Goal: Task Accomplishment & Management: Complete application form

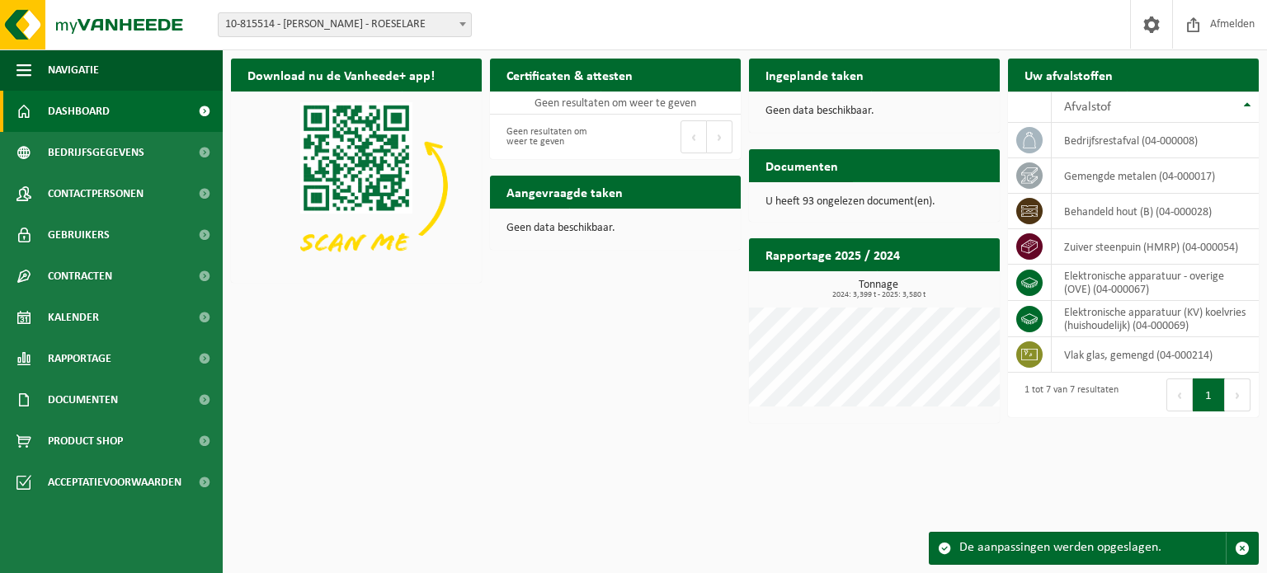
click at [878, 193] on span "Bekijk uw documenten" at bounding box center [917, 198] width 103 height 11
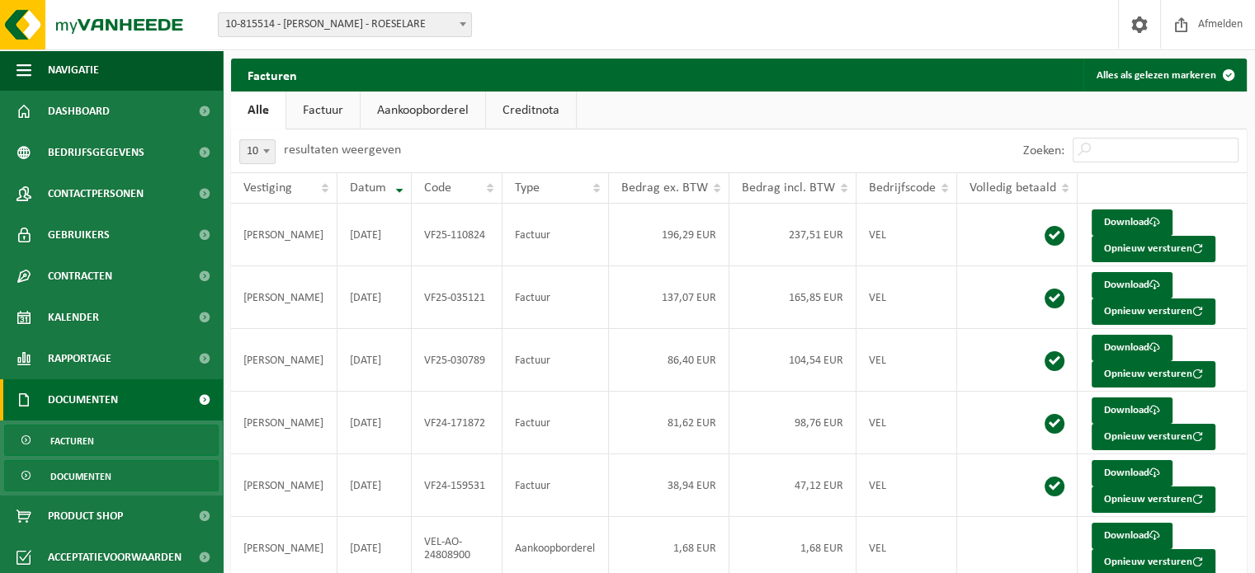
click at [81, 472] on span "Documenten" at bounding box center [80, 476] width 61 height 31
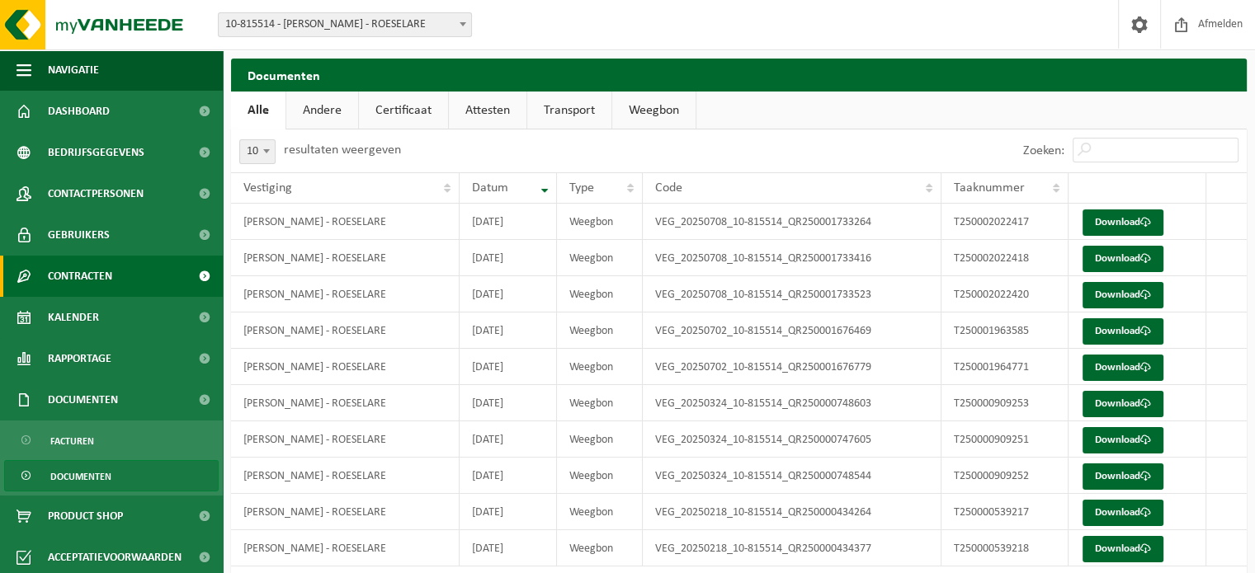
click at [100, 267] on span "Contracten" at bounding box center [80, 276] width 64 height 41
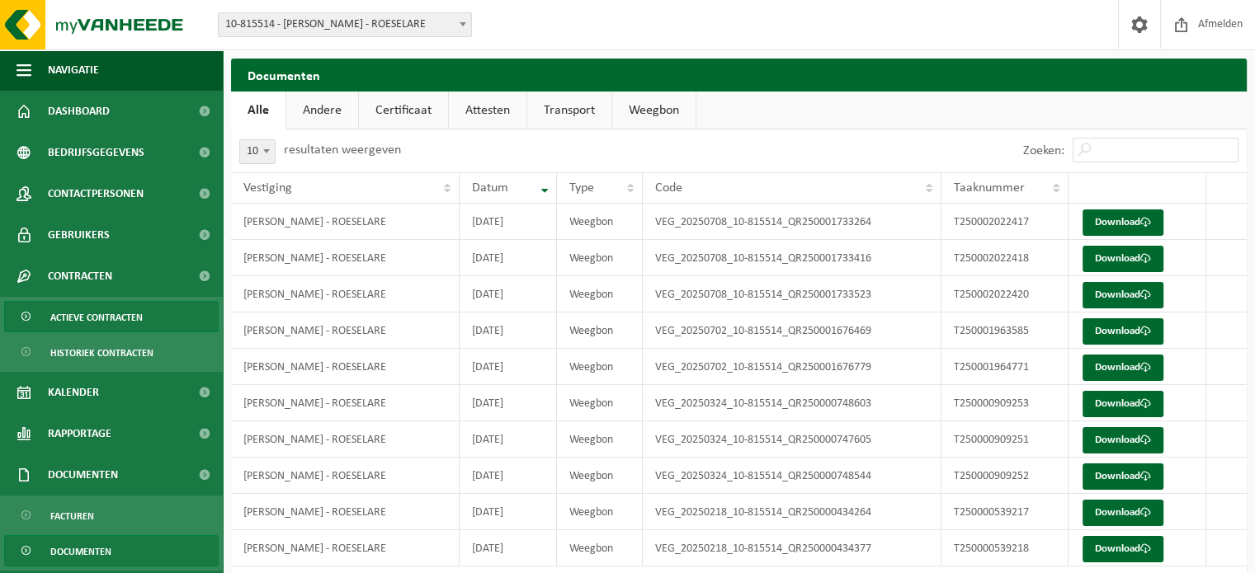
click at [100, 313] on span "Actieve contracten" at bounding box center [96, 317] width 92 height 31
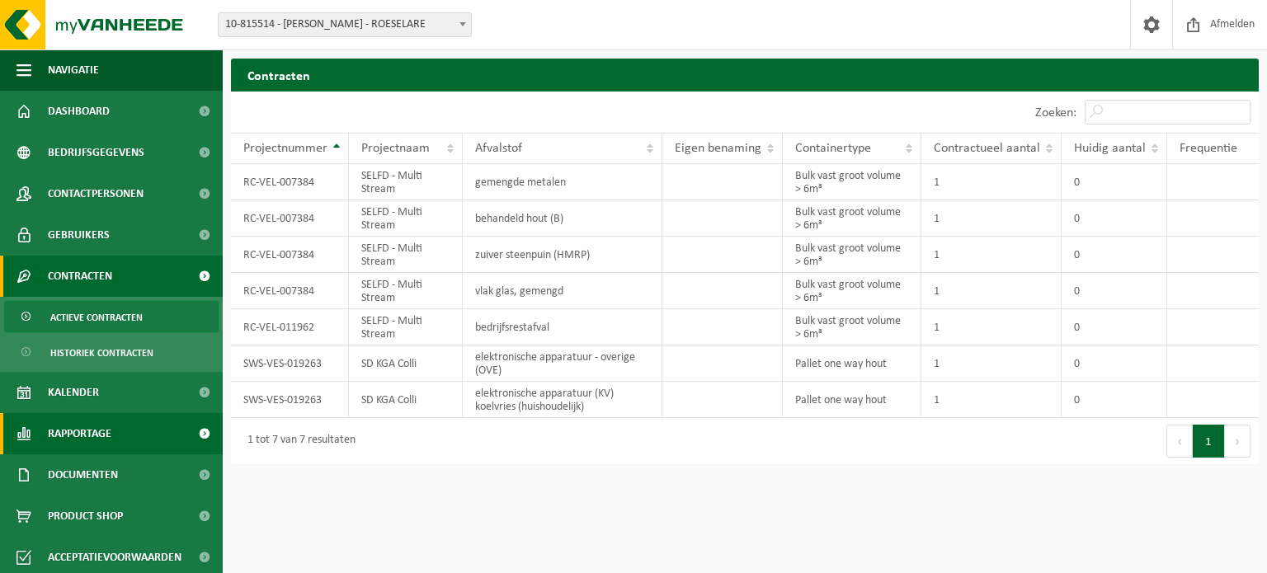
click at [111, 438] on span "Rapportage" at bounding box center [80, 433] width 64 height 41
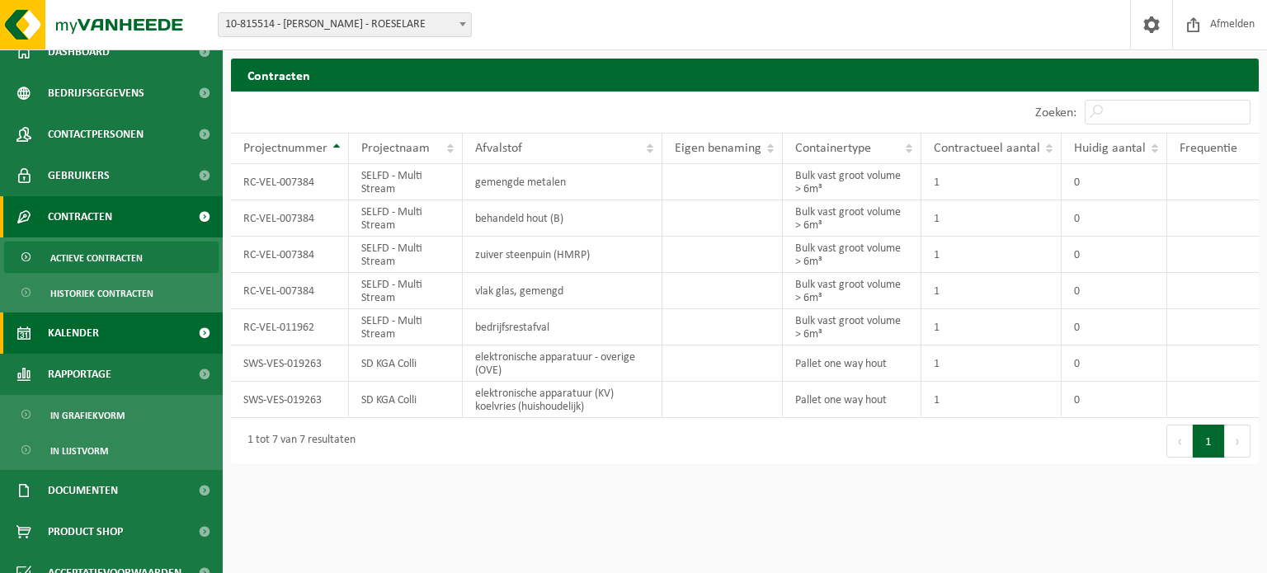
scroll to position [79, 0]
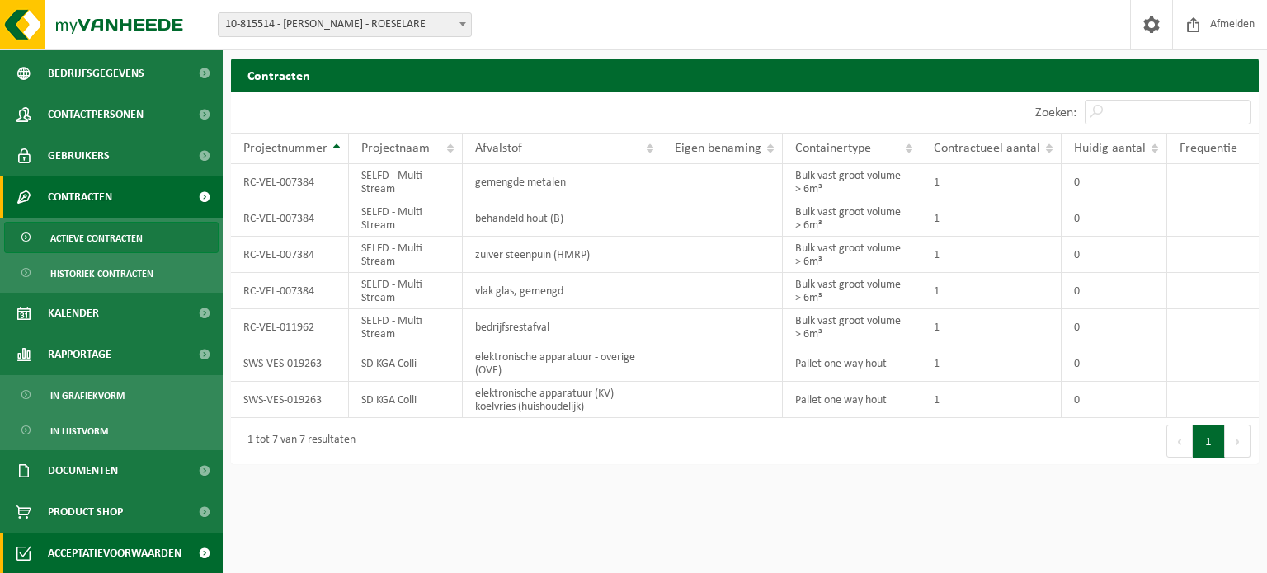
click at [101, 547] on span "Acceptatievoorwaarden" at bounding box center [115, 553] width 134 height 41
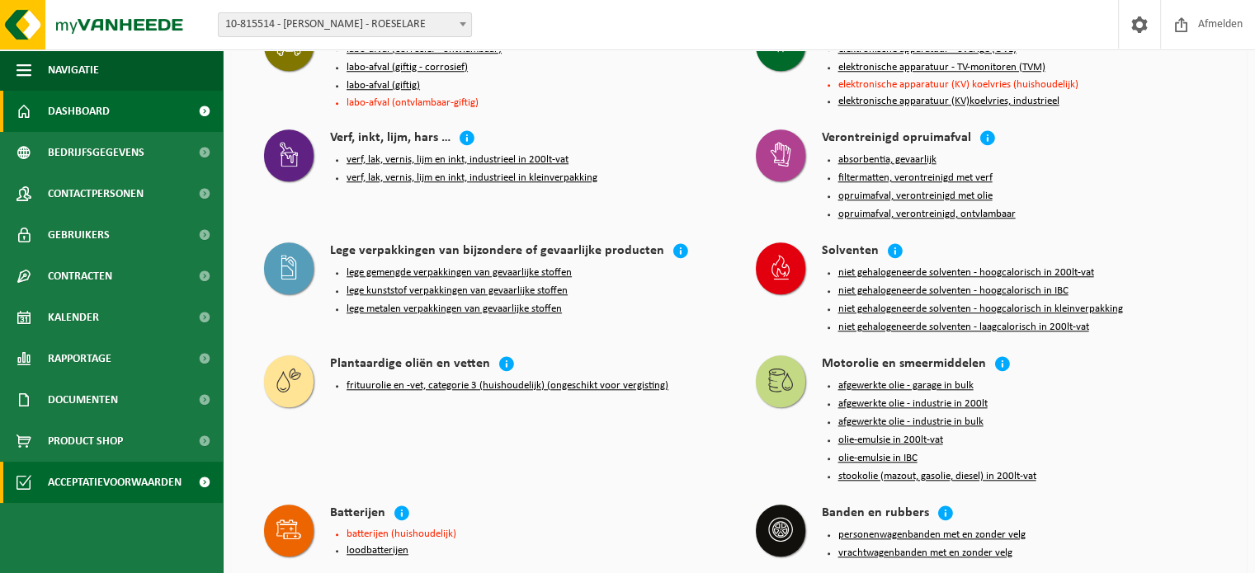
scroll to position [1462, 0]
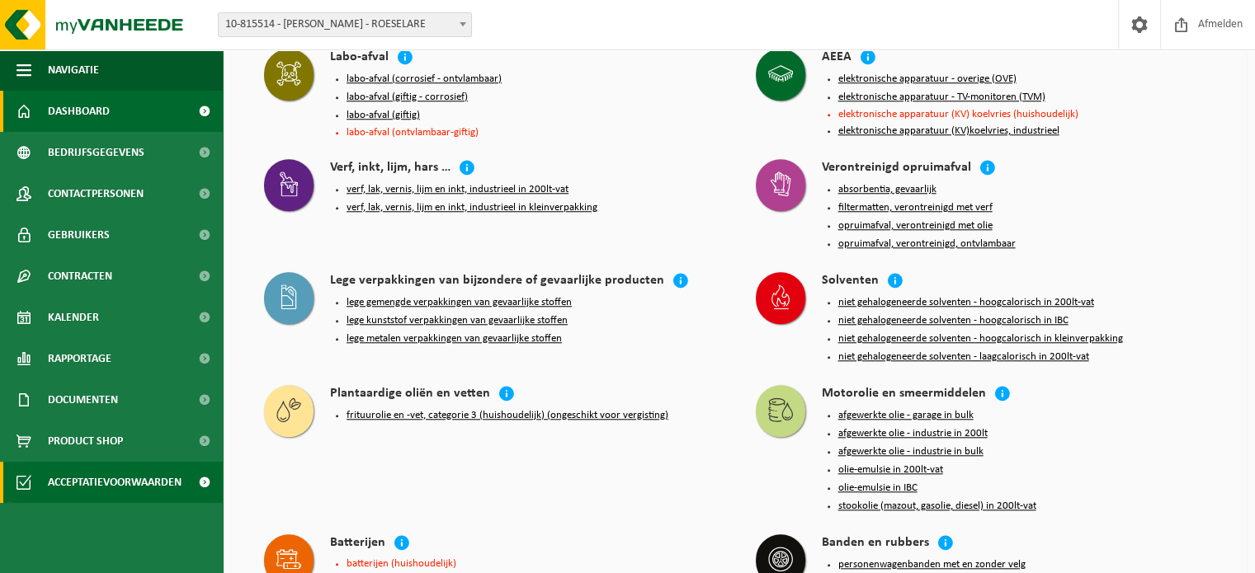
click at [98, 114] on span "Dashboard" at bounding box center [79, 111] width 62 height 41
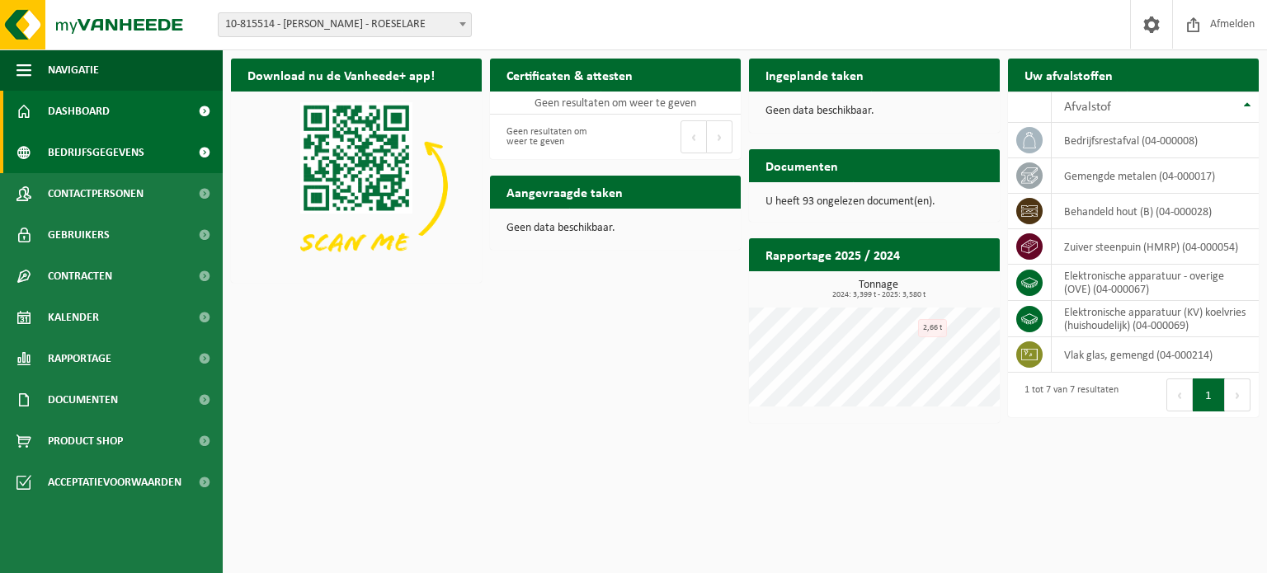
click at [134, 154] on span "Bedrijfsgegevens" at bounding box center [96, 152] width 97 height 41
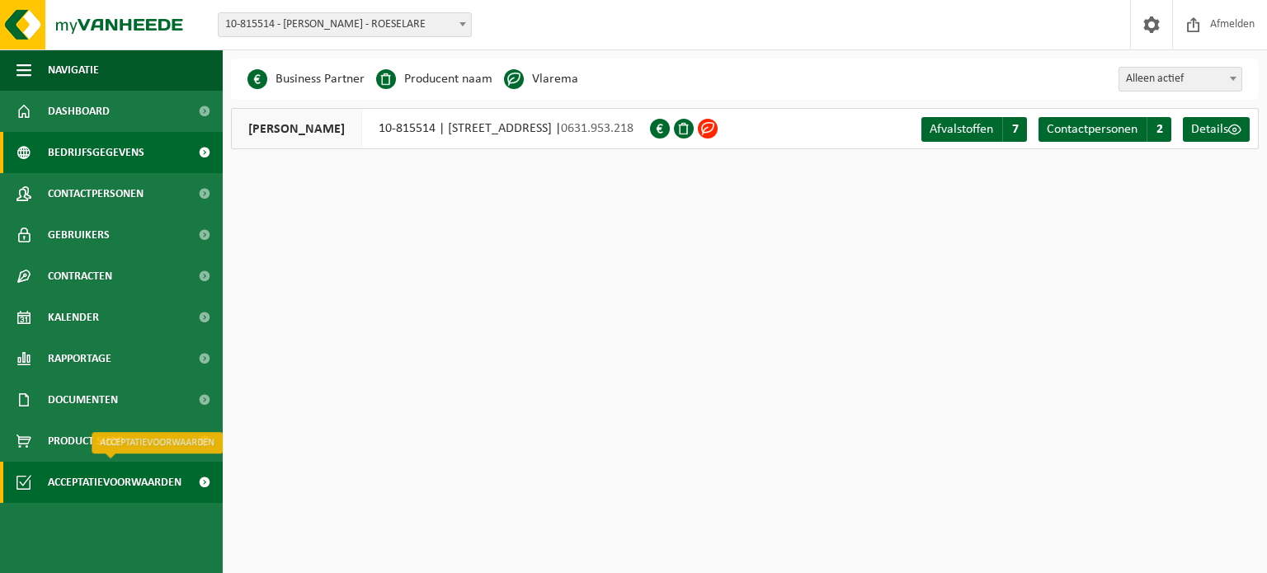
click at [115, 486] on span "Acceptatievoorwaarden" at bounding box center [115, 482] width 134 height 41
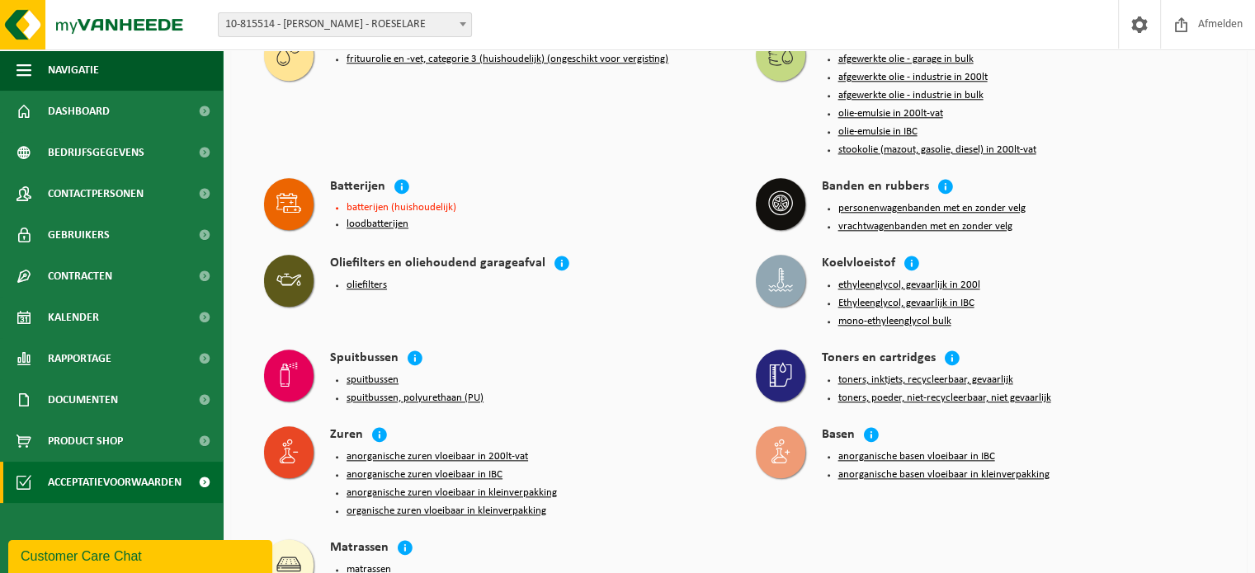
scroll to position [1820, 0]
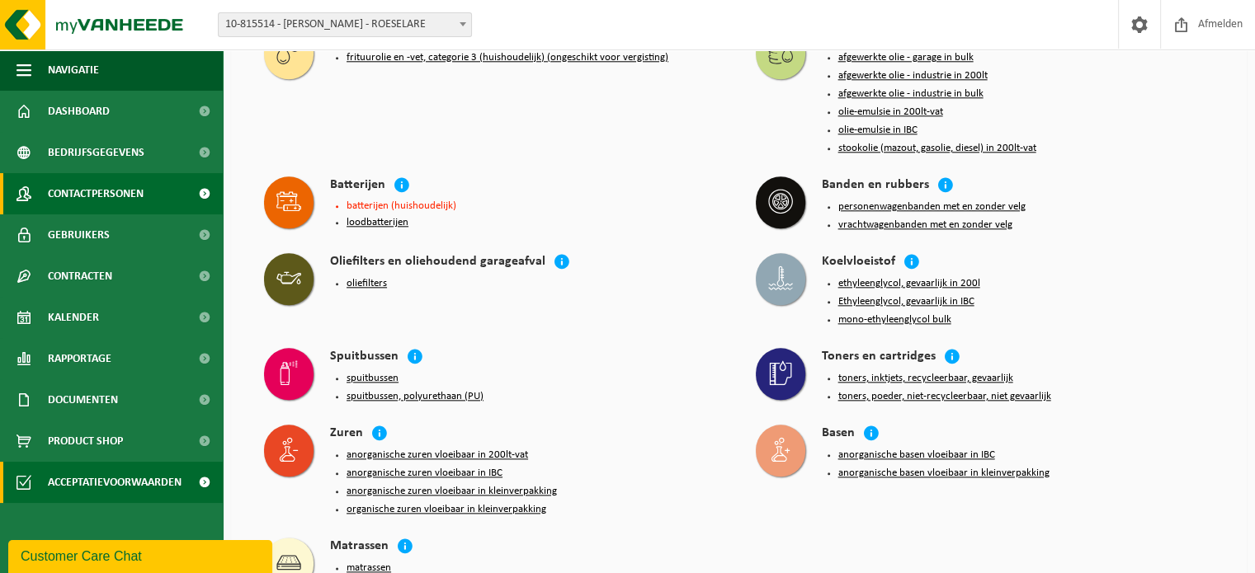
click at [106, 200] on span "Contactpersonen" at bounding box center [96, 193] width 96 height 41
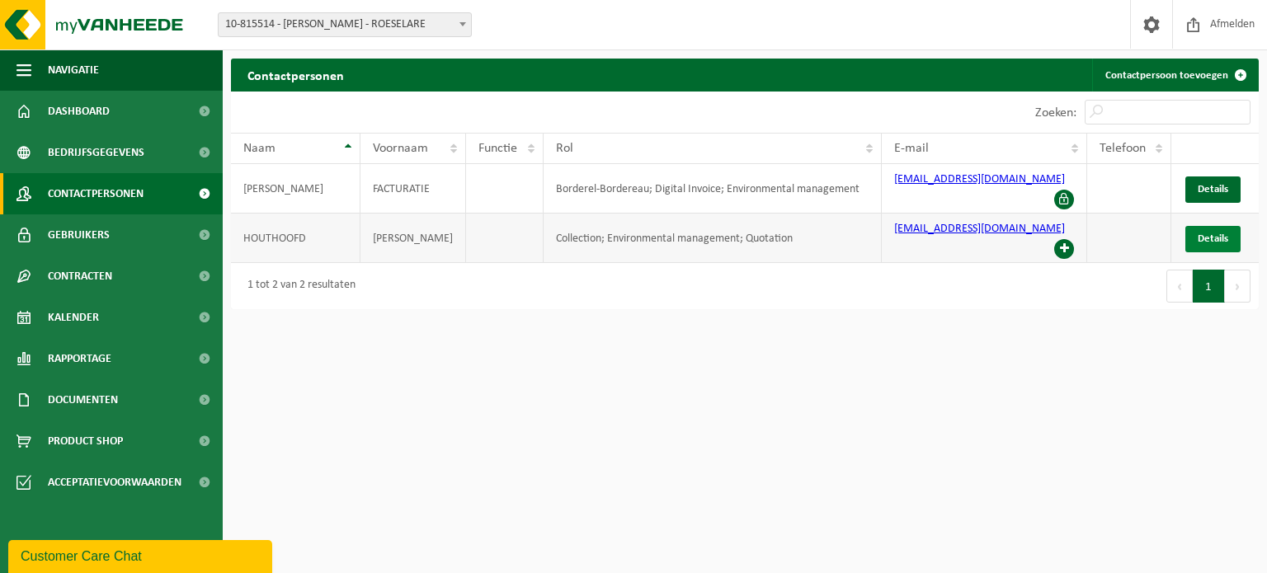
click at [1204, 233] on span "Details" at bounding box center [1213, 238] width 31 height 11
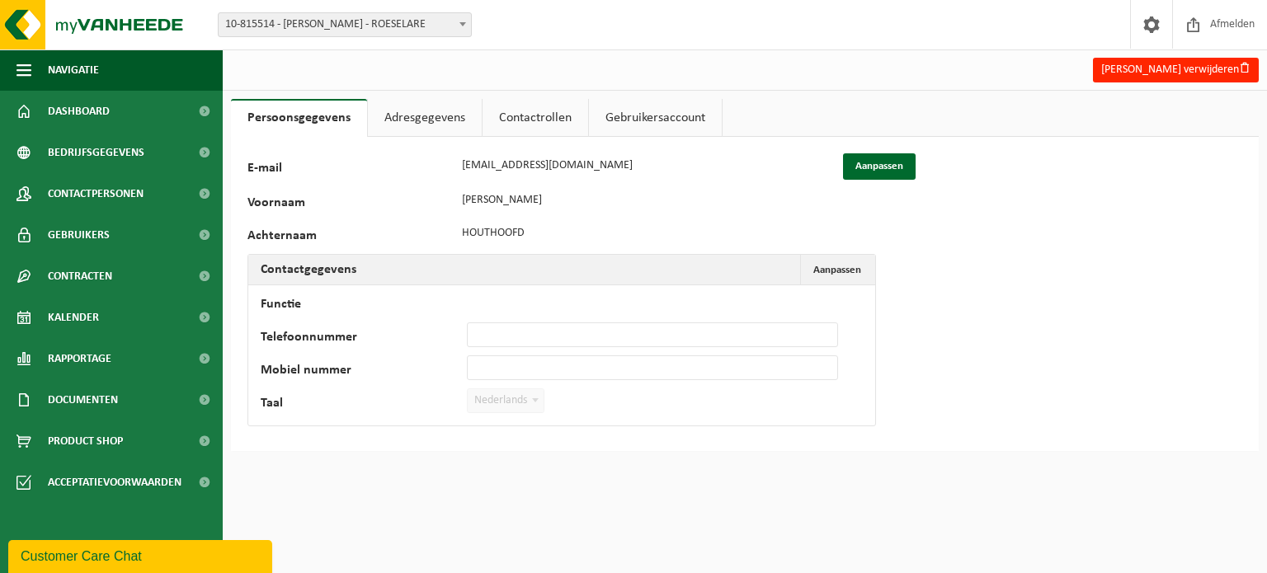
click at [620, 115] on link "Gebruikersaccount" at bounding box center [655, 118] width 133 height 38
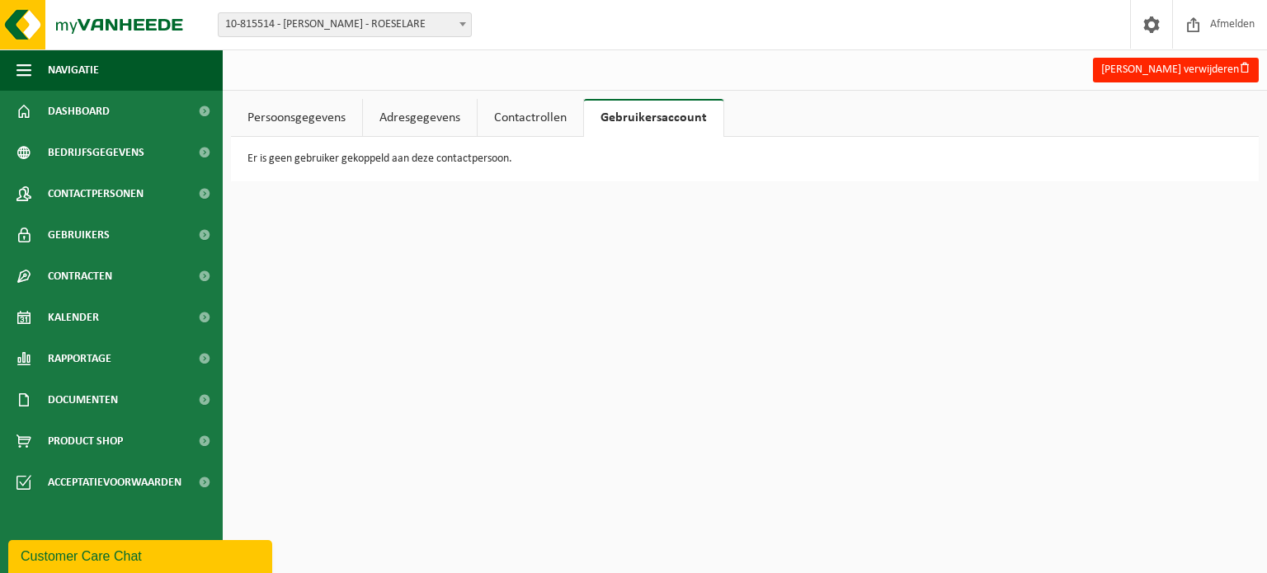
click at [304, 120] on link "Persoonsgegevens" at bounding box center [296, 118] width 131 height 38
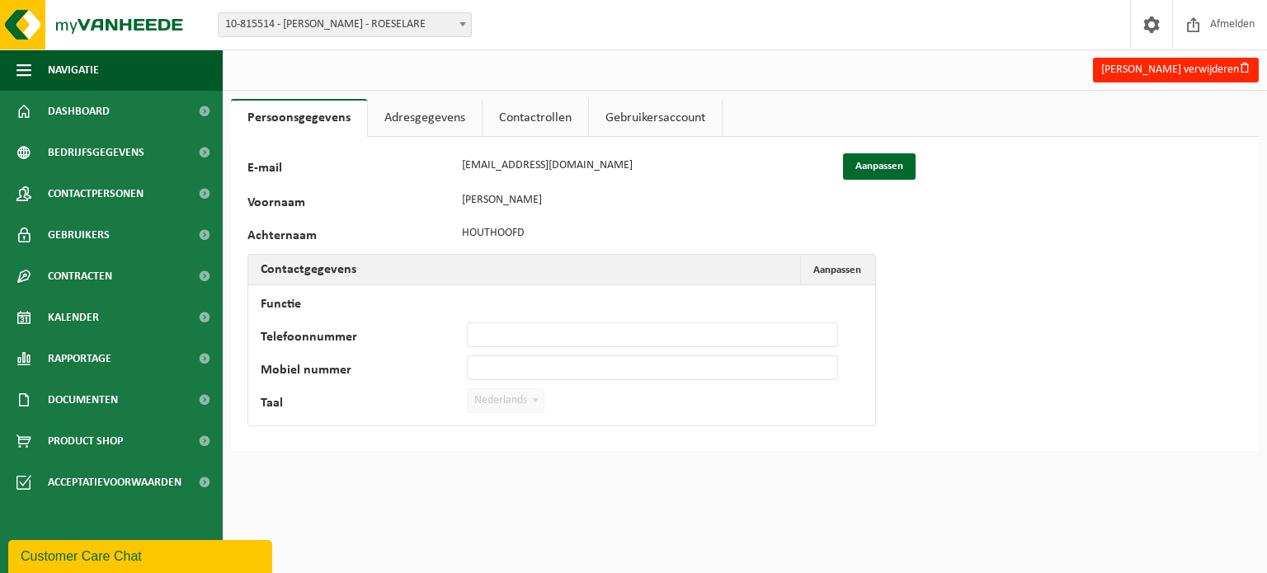
click at [424, 111] on link "Adresgegevens" at bounding box center [425, 118] width 114 height 38
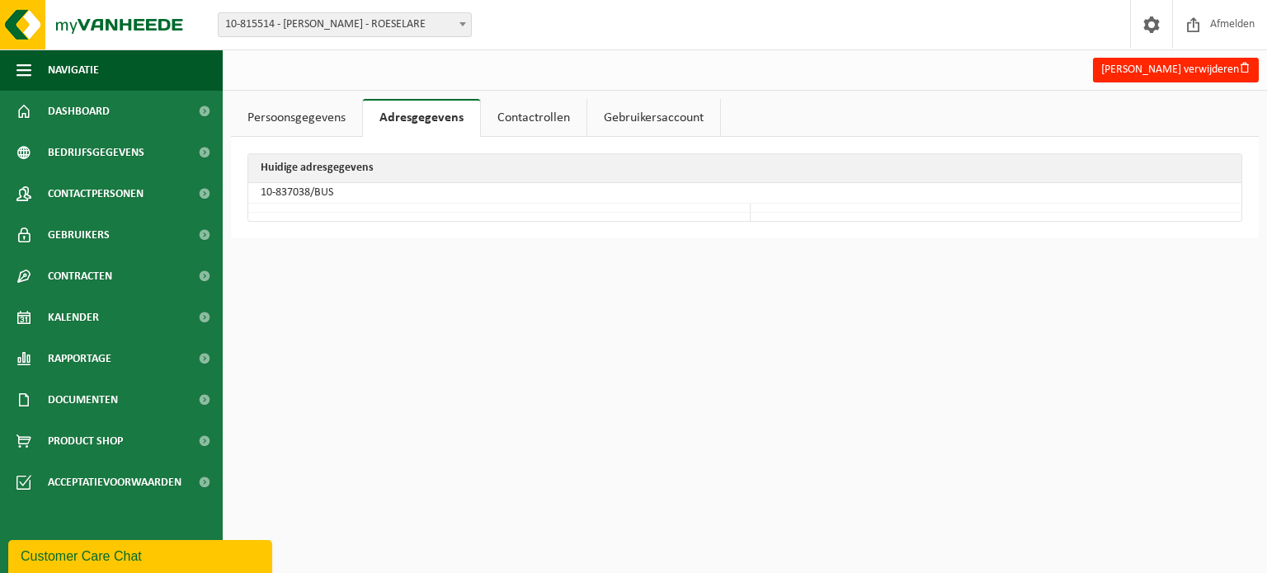
click at [552, 118] on link "Contactrollen" at bounding box center [534, 118] width 106 height 38
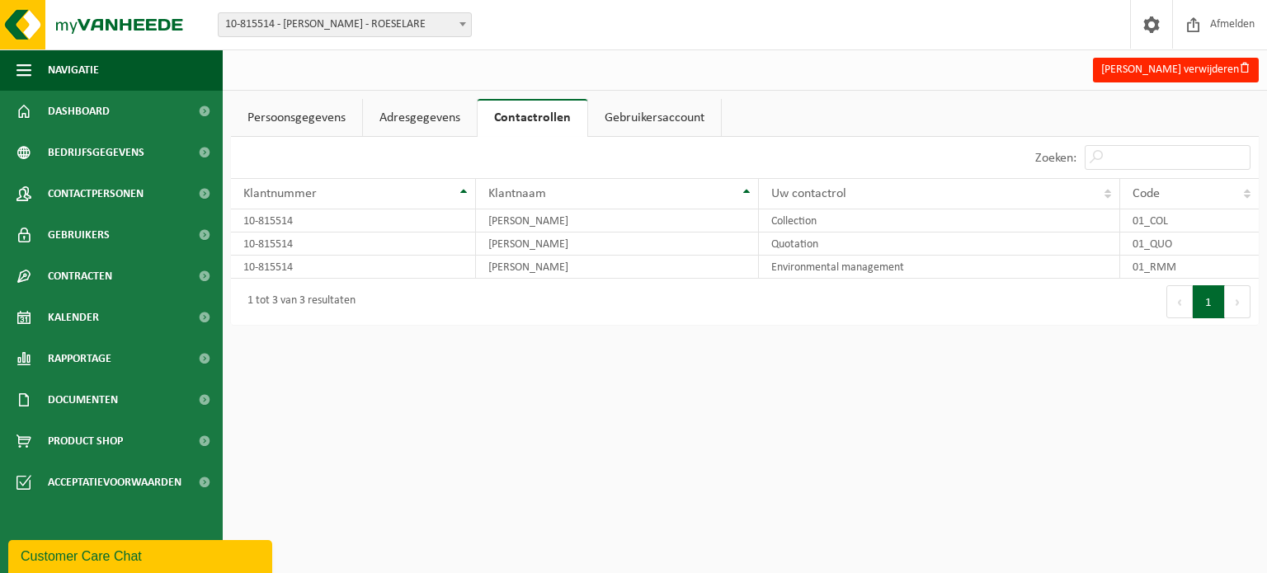
click at [678, 121] on link "Gebruikersaccount" at bounding box center [654, 118] width 133 height 38
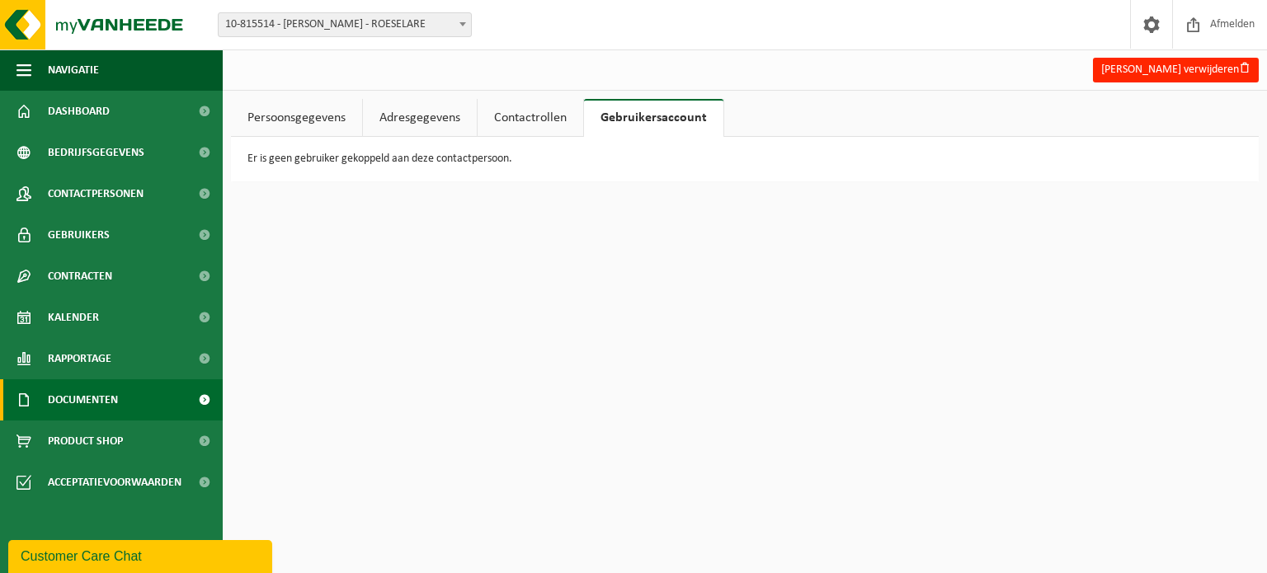
click at [80, 399] on span "Documenten" at bounding box center [83, 399] width 70 height 41
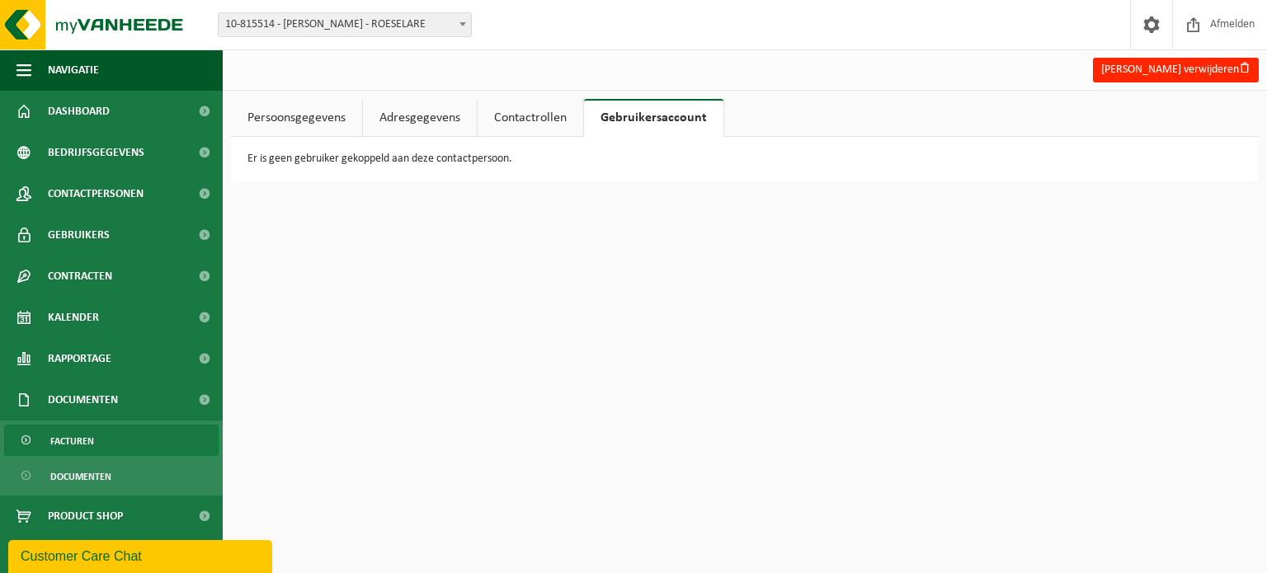
click at [78, 440] on span "Facturen" at bounding box center [72, 441] width 44 height 31
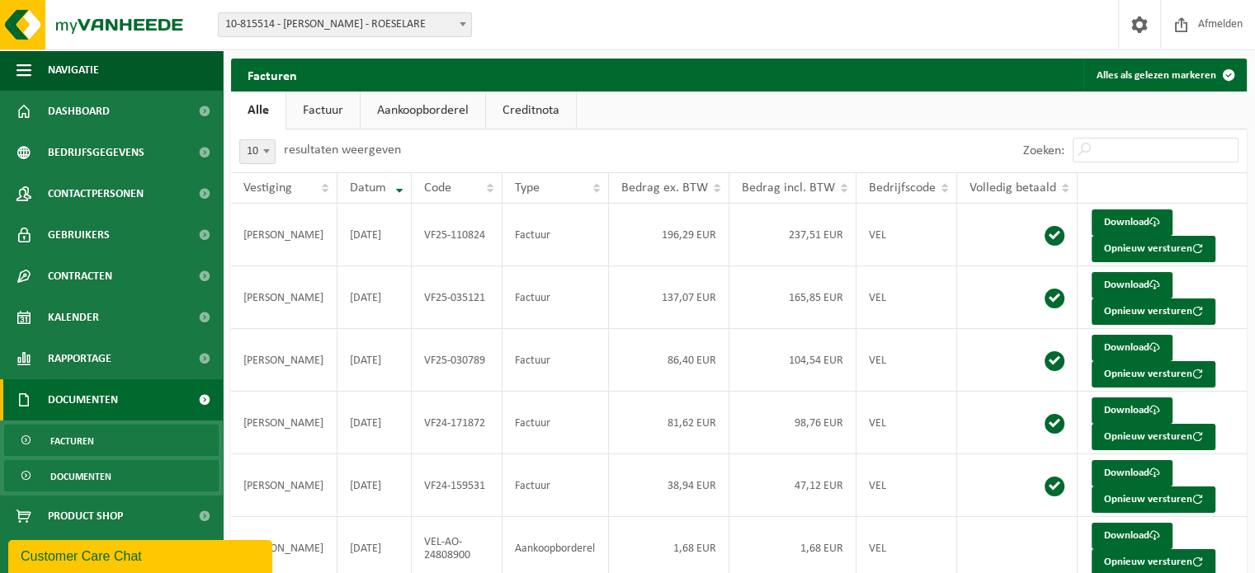
click at [85, 478] on span "Documenten" at bounding box center [80, 476] width 61 height 31
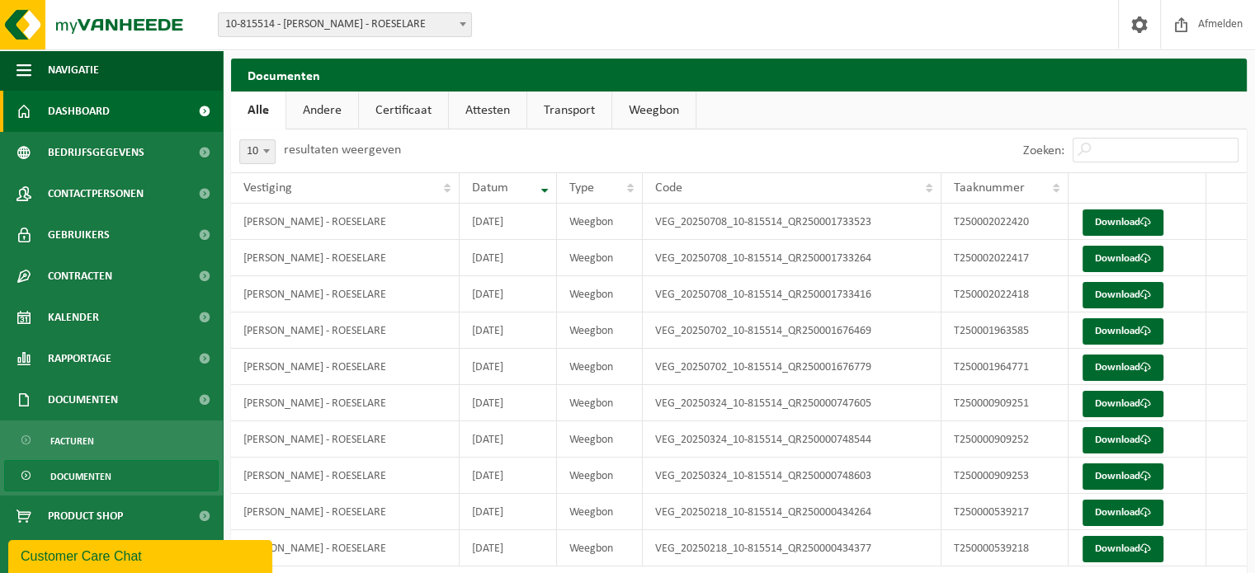
click at [102, 120] on span "Dashboard" at bounding box center [79, 111] width 62 height 41
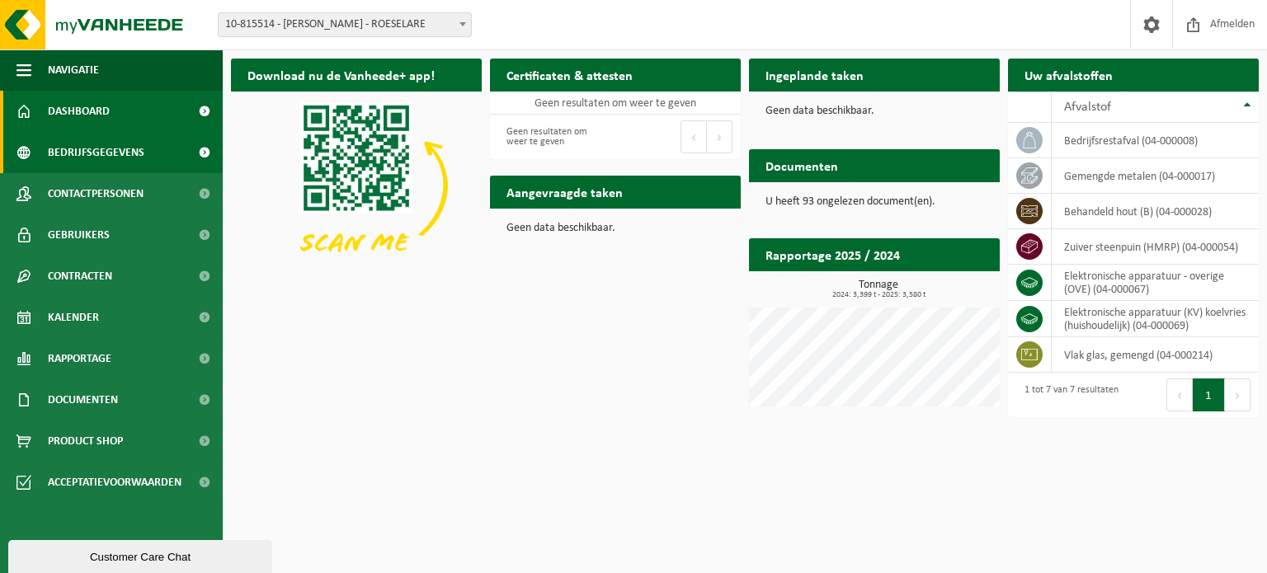
click at [119, 161] on span "Bedrijfsgegevens" at bounding box center [96, 152] width 97 height 41
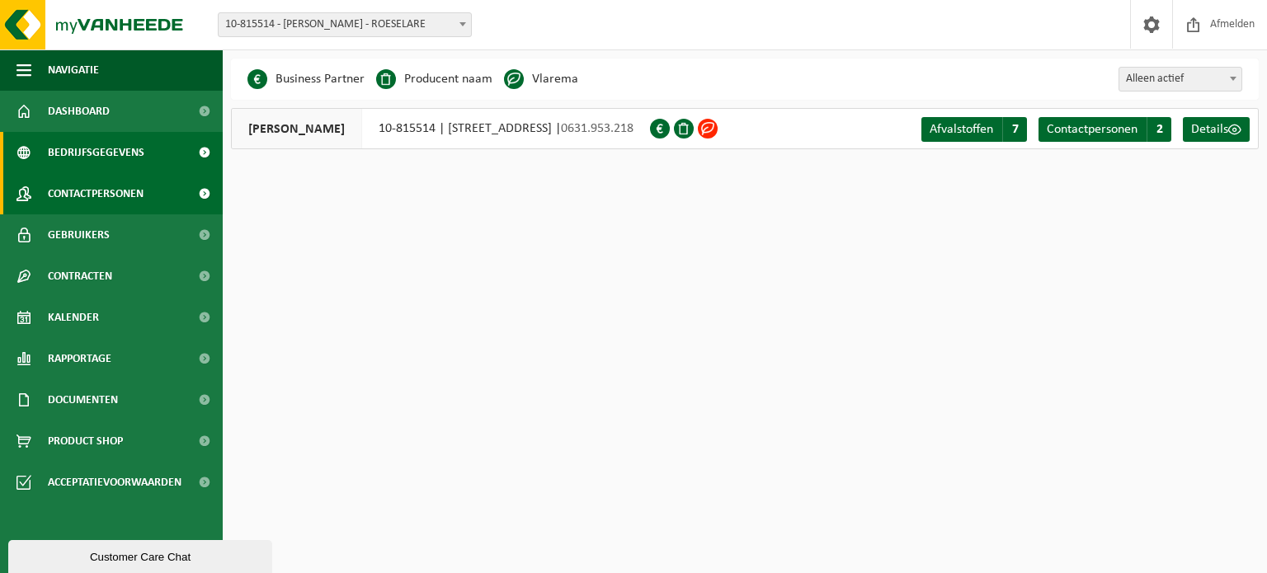
click at [78, 205] on span "Contactpersonen" at bounding box center [96, 193] width 96 height 41
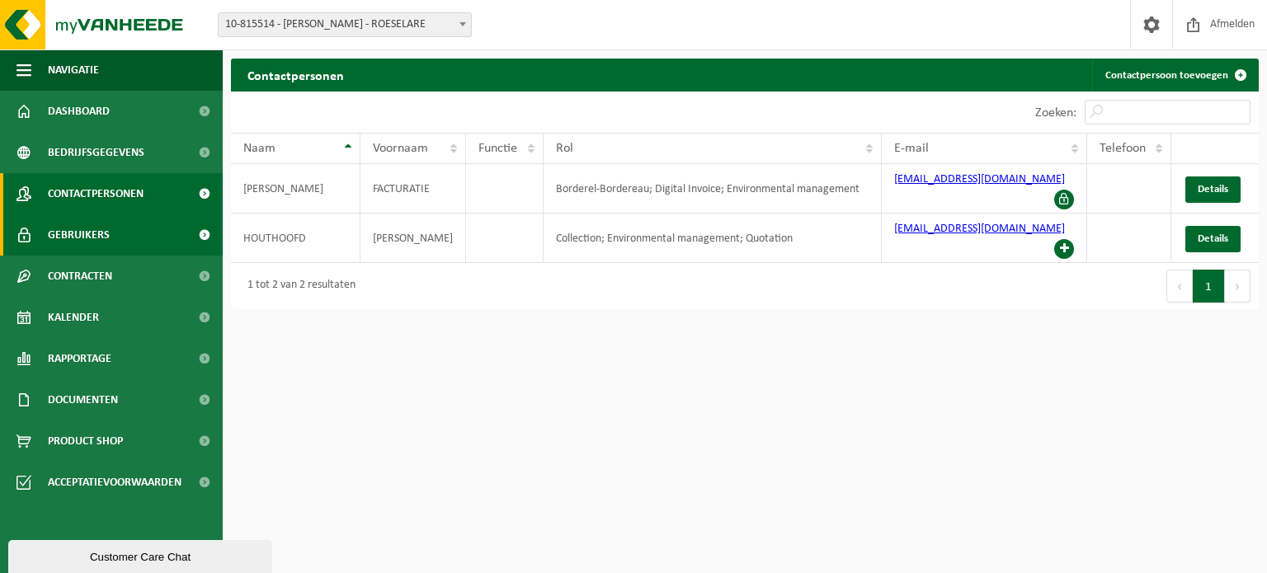
click at [86, 233] on span "Gebruikers" at bounding box center [79, 234] width 62 height 41
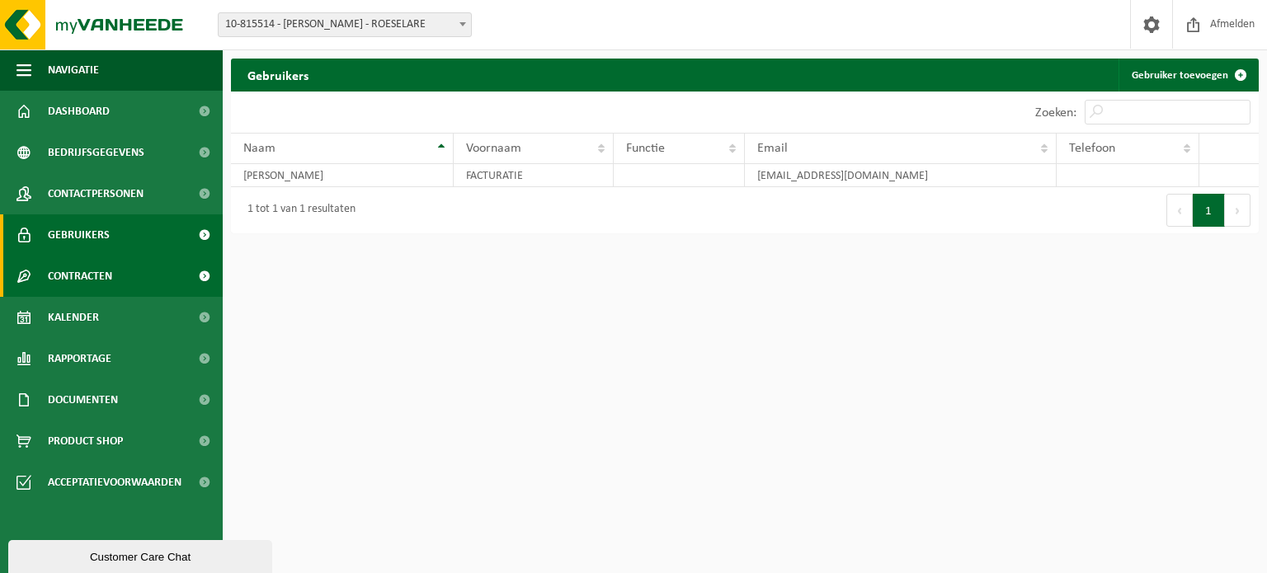
click at [88, 276] on span "Contracten" at bounding box center [80, 276] width 64 height 41
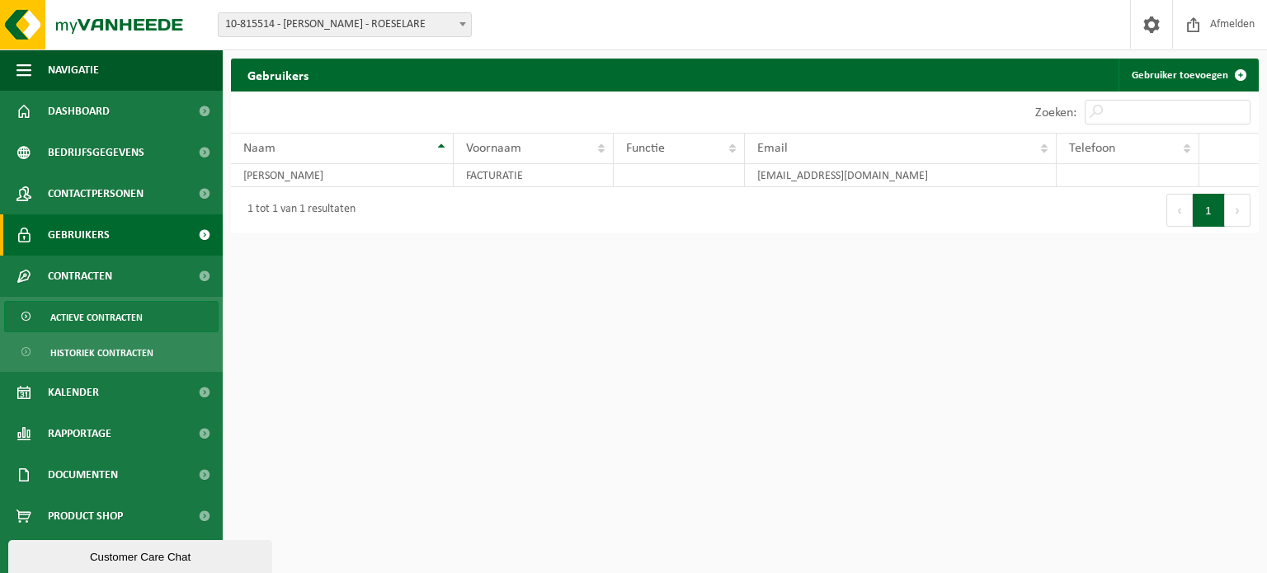
click at [90, 316] on span "Actieve contracten" at bounding box center [96, 317] width 92 height 31
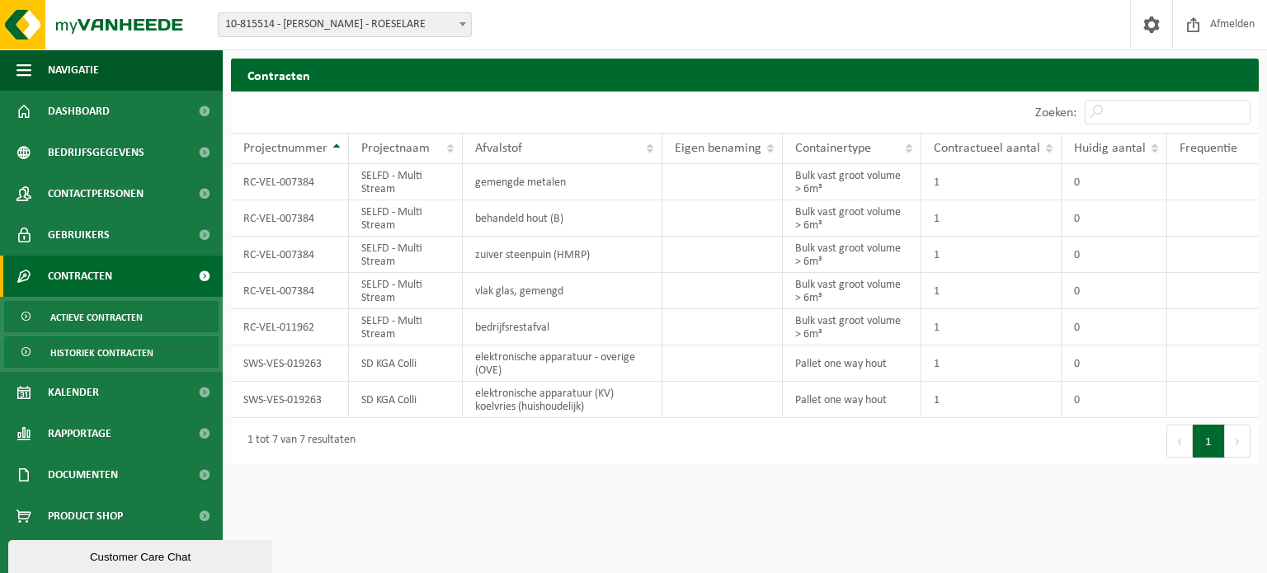
click at [112, 356] on span "Historiek contracten" at bounding box center [101, 352] width 103 height 31
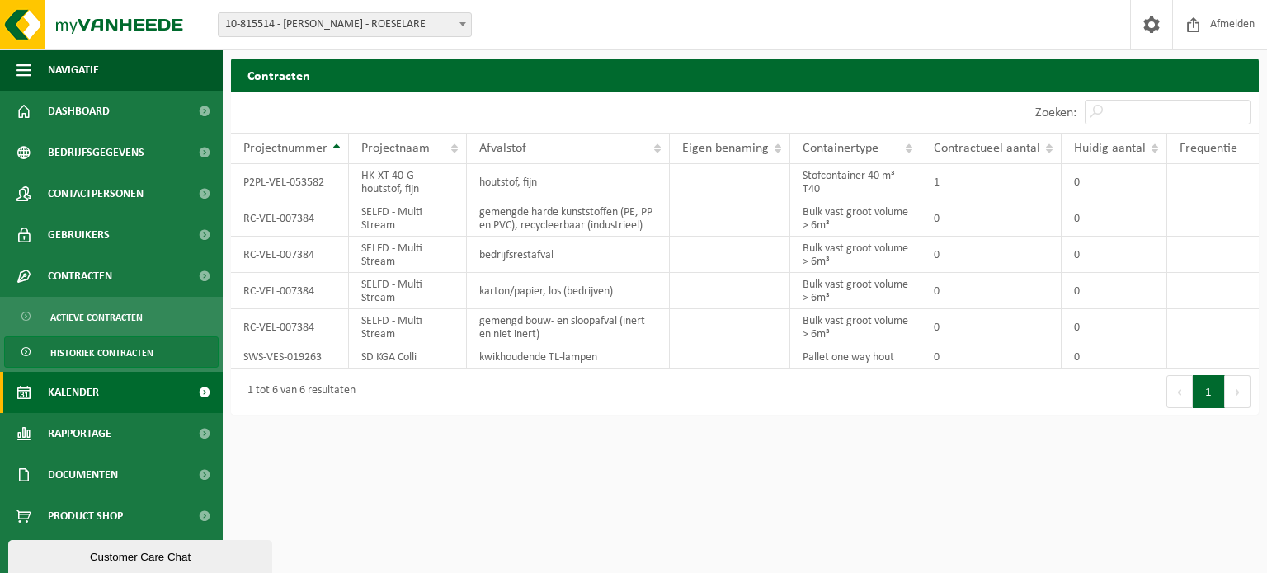
click at [89, 383] on span "Kalender" at bounding box center [73, 392] width 51 height 41
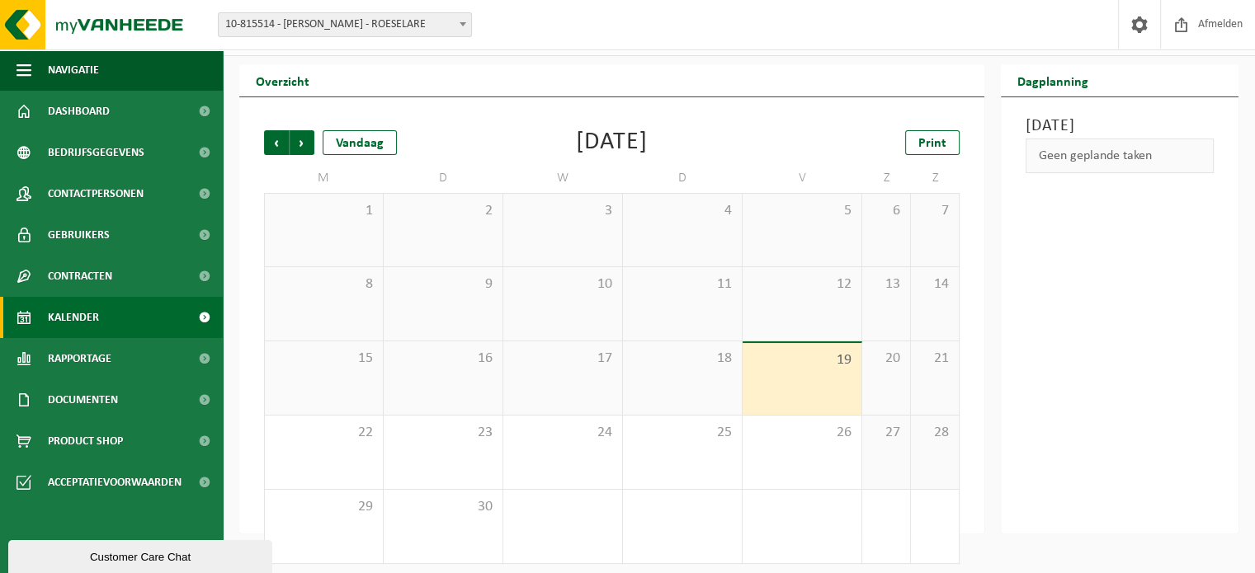
scroll to position [38, 0]
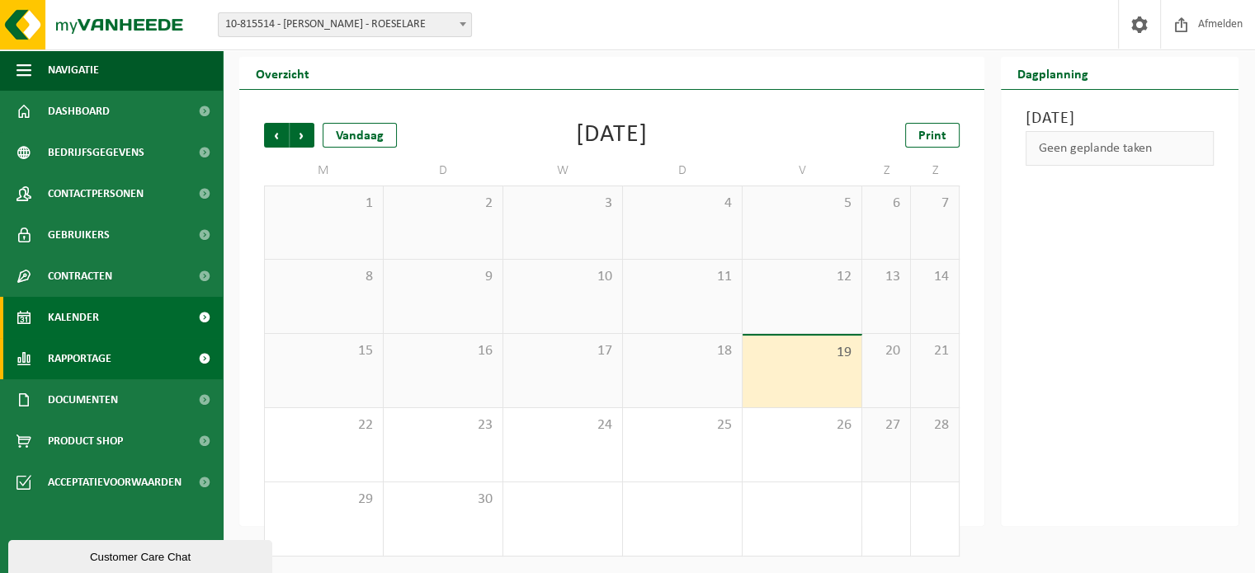
click at [88, 369] on span "Rapportage" at bounding box center [80, 358] width 64 height 41
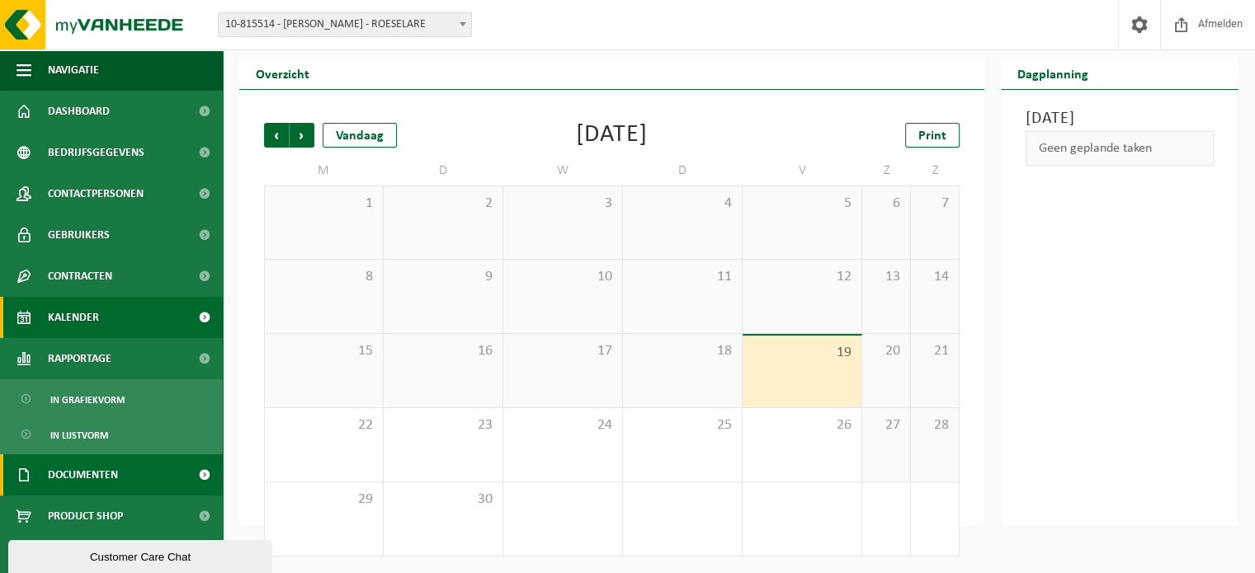
click at [88, 465] on span "Documenten" at bounding box center [83, 474] width 70 height 41
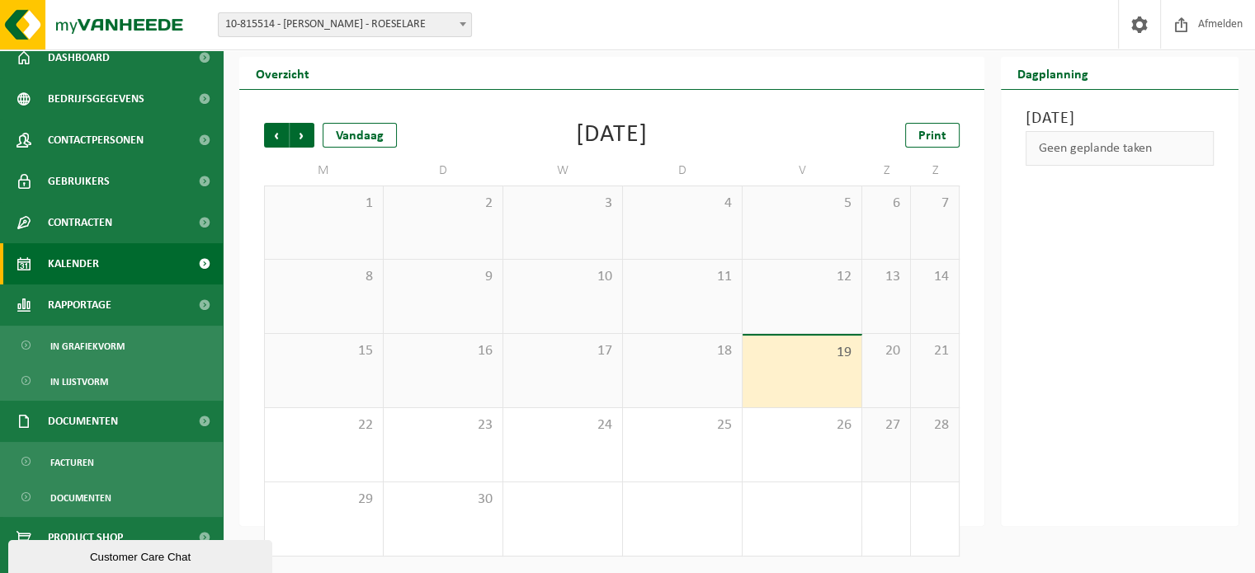
scroll to position [79, 0]
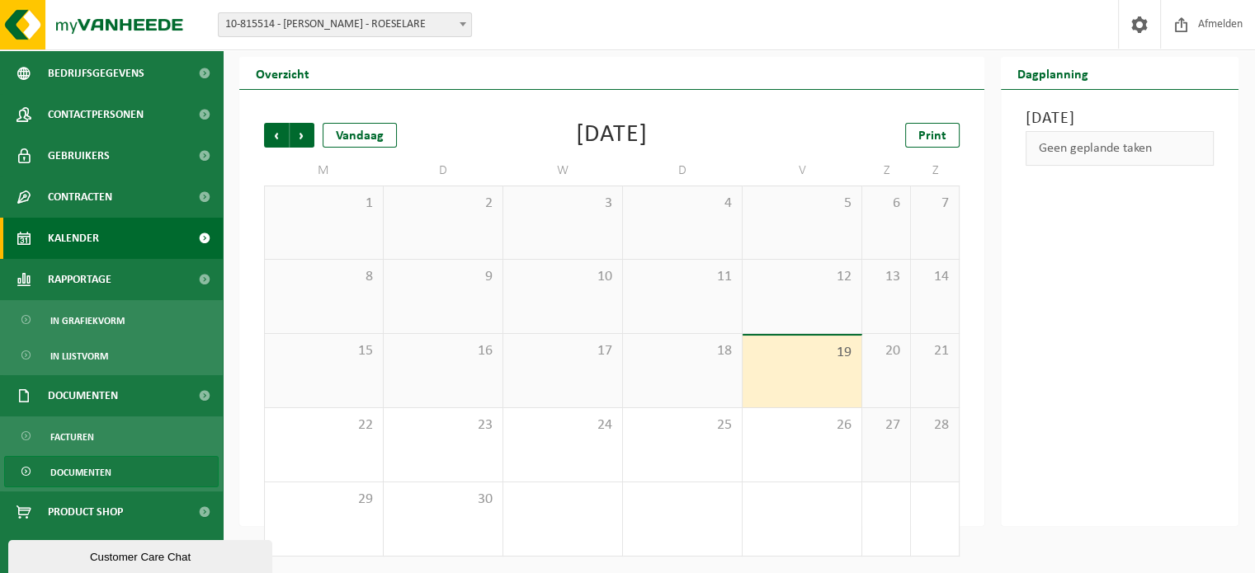
click at [78, 471] on span "Documenten" at bounding box center [80, 472] width 61 height 31
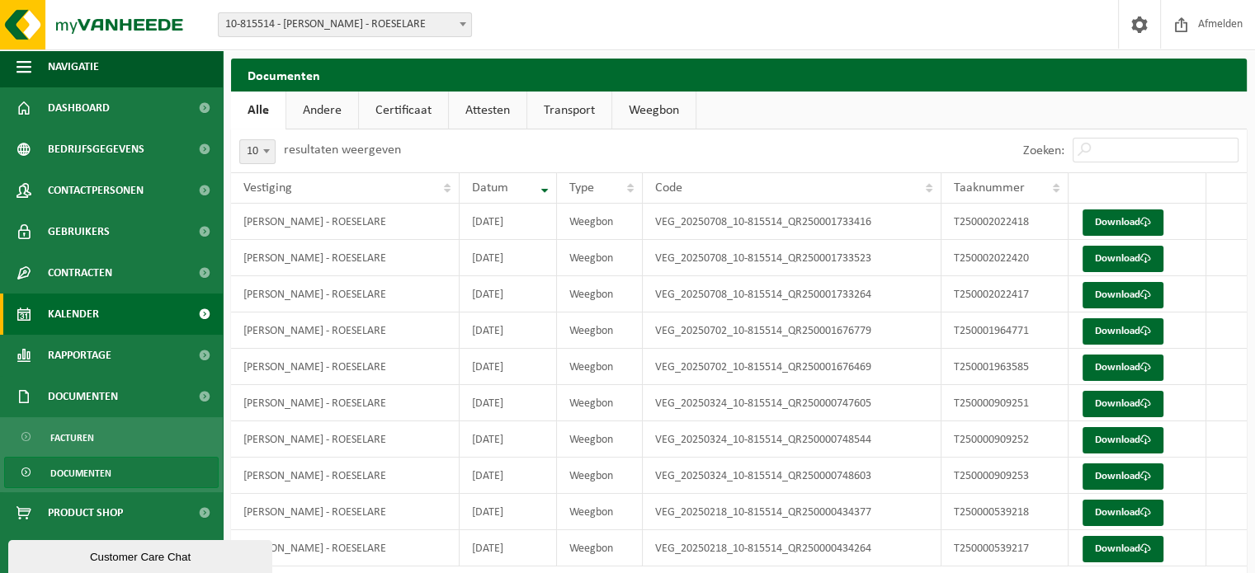
scroll to position [4, 0]
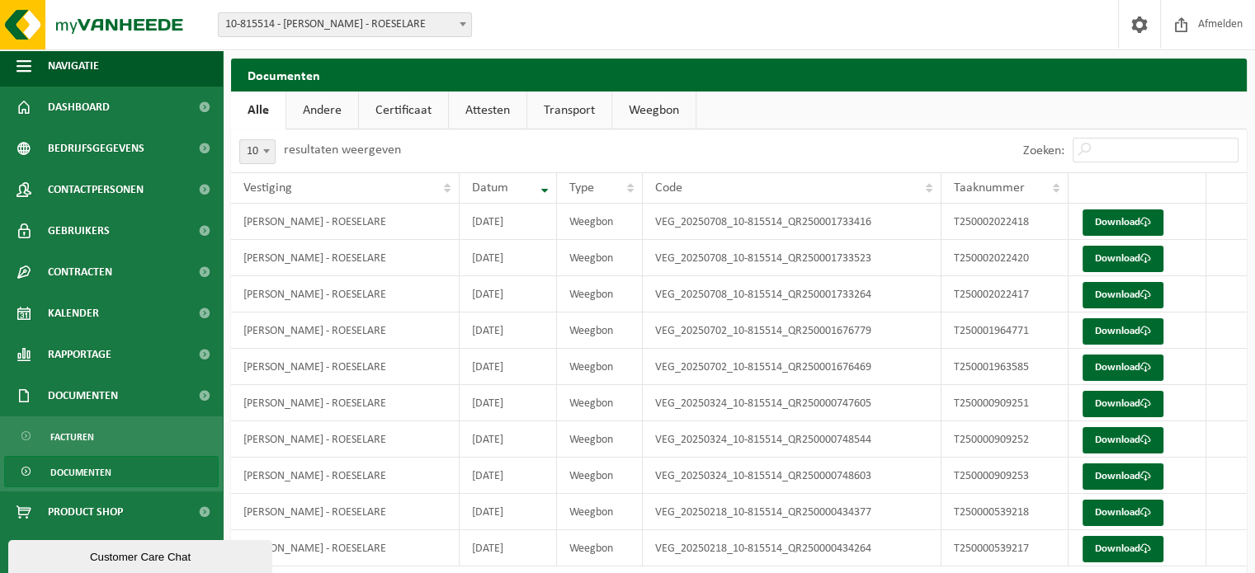
click at [87, 474] on span "Documenten" at bounding box center [80, 472] width 61 height 31
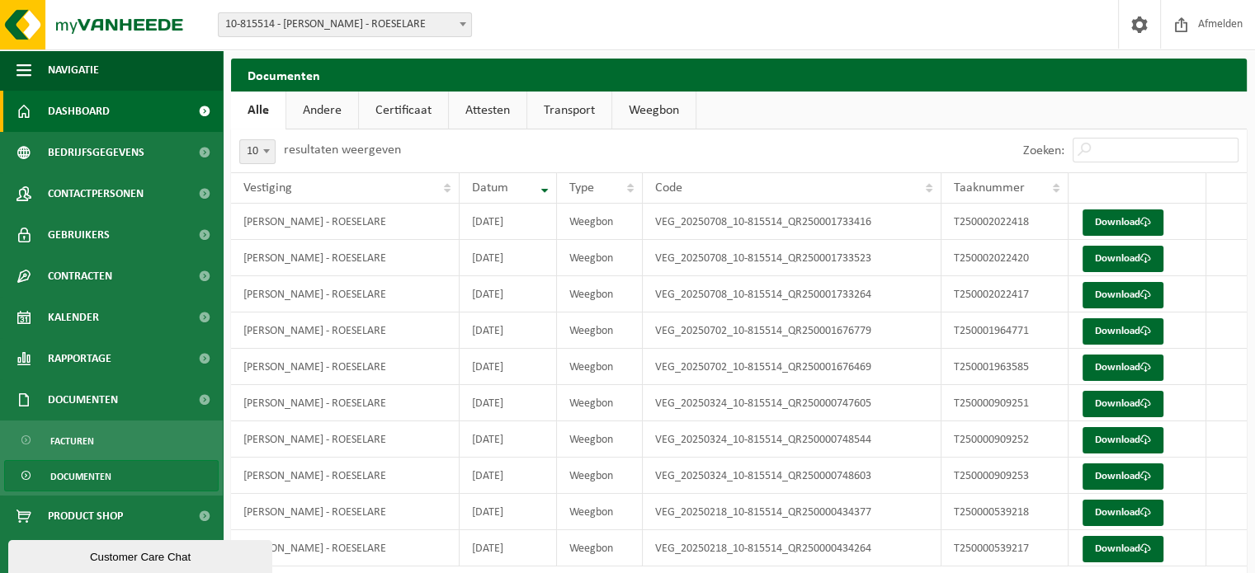
click at [73, 108] on span "Dashboard" at bounding box center [79, 111] width 62 height 41
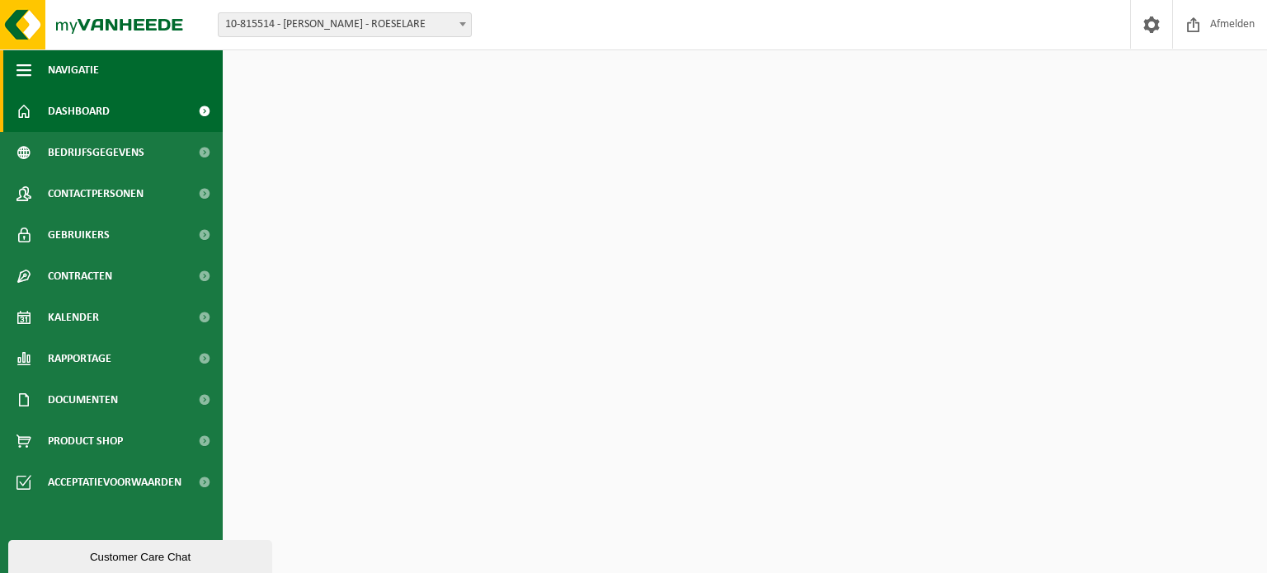
click at [20, 70] on span "button" at bounding box center [23, 69] width 15 height 41
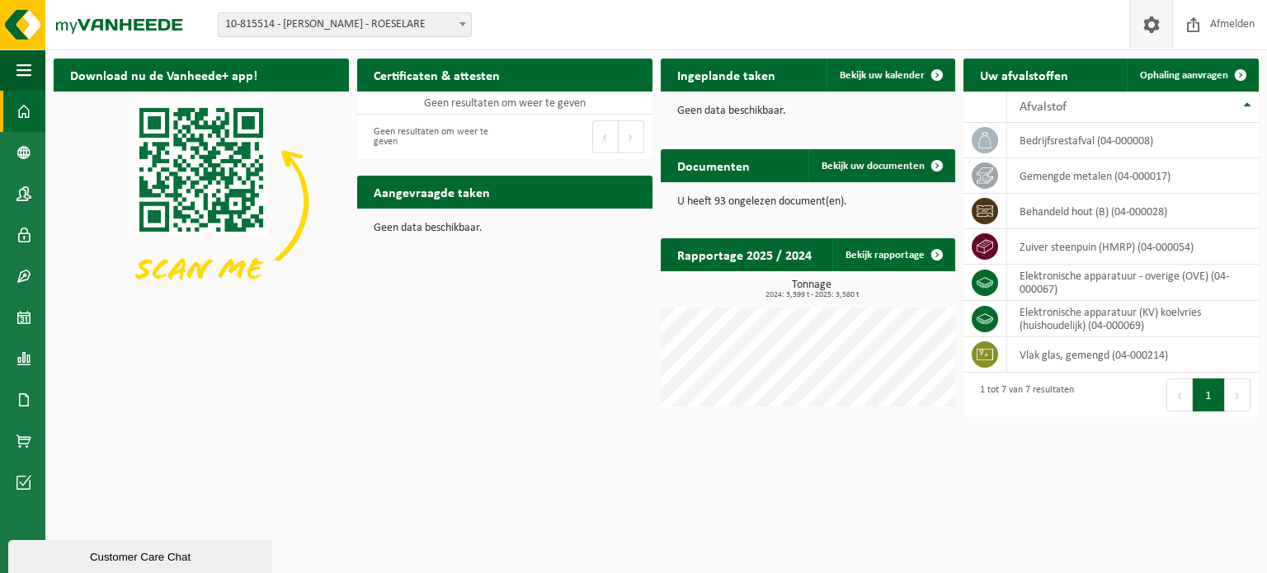
click at [1151, 26] on span at bounding box center [1151, 24] width 25 height 49
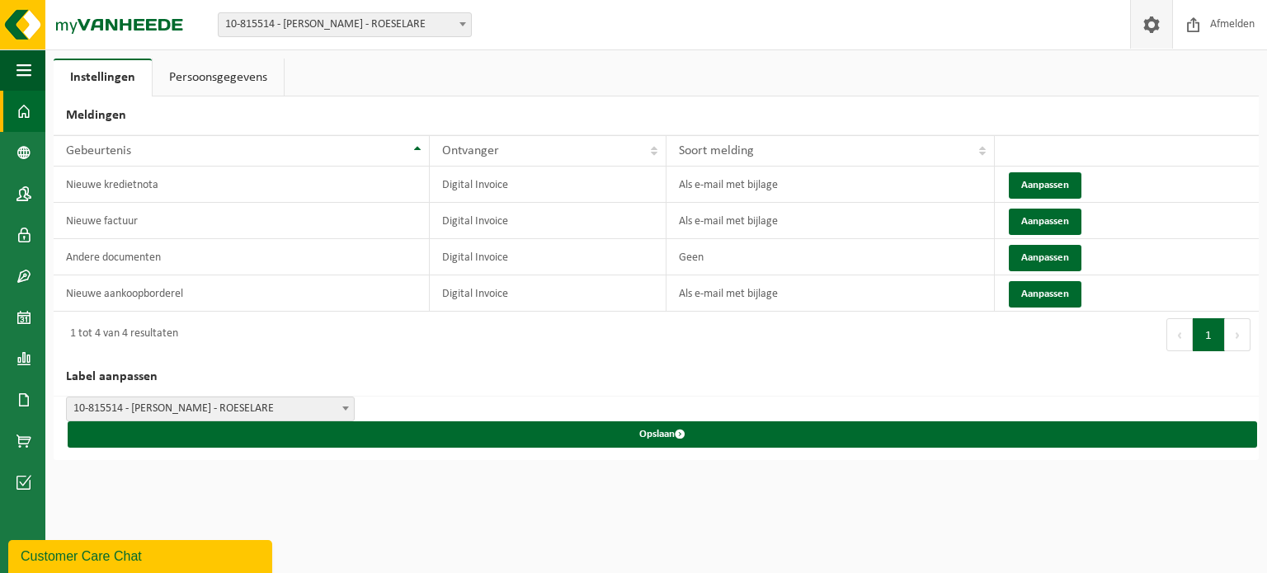
click at [17, 104] on span at bounding box center [23, 111] width 15 height 41
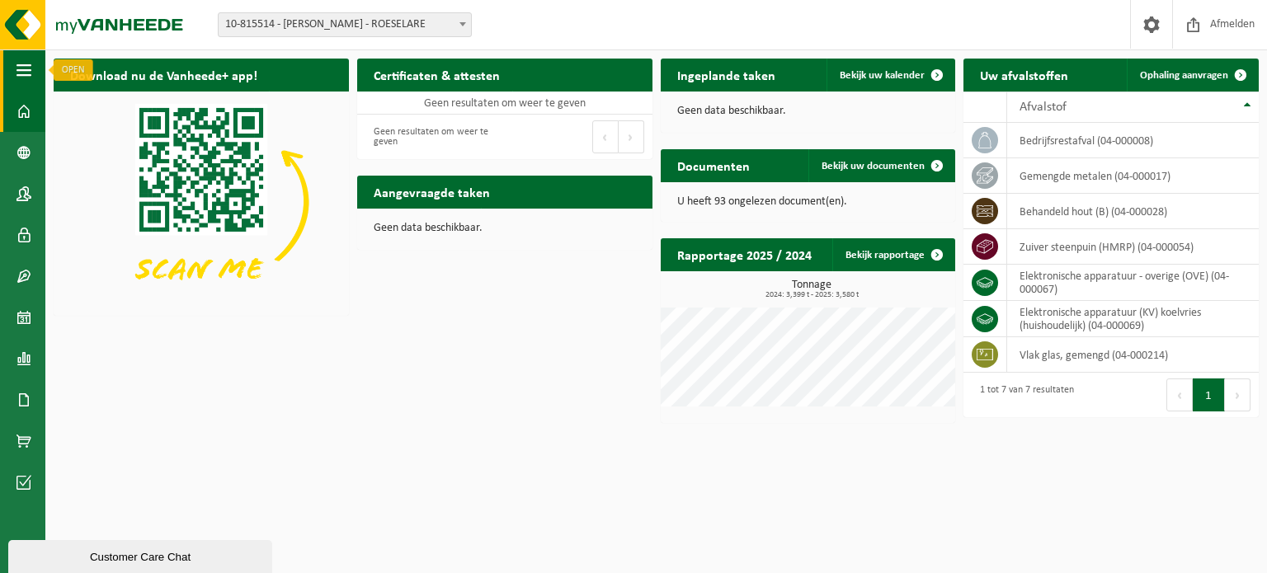
click at [12, 75] on button "Navigatie" at bounding box center [22, 69] width 45 height 41
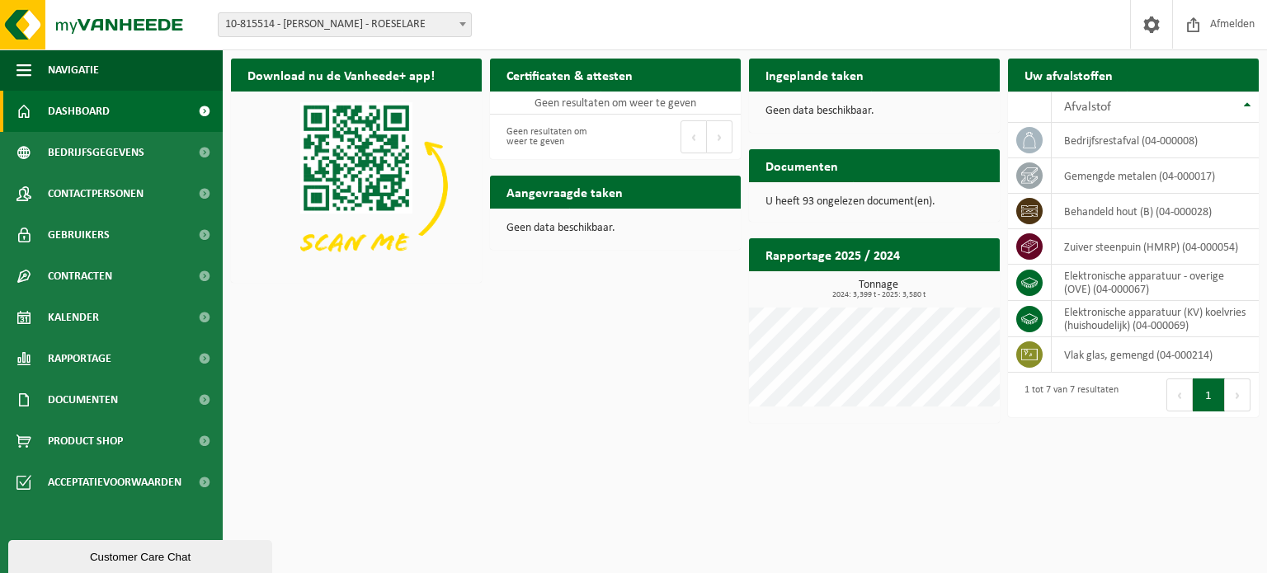
click at [85, 110] on span "Dashboard" at bounding box center [79, 111] width 62 height 41
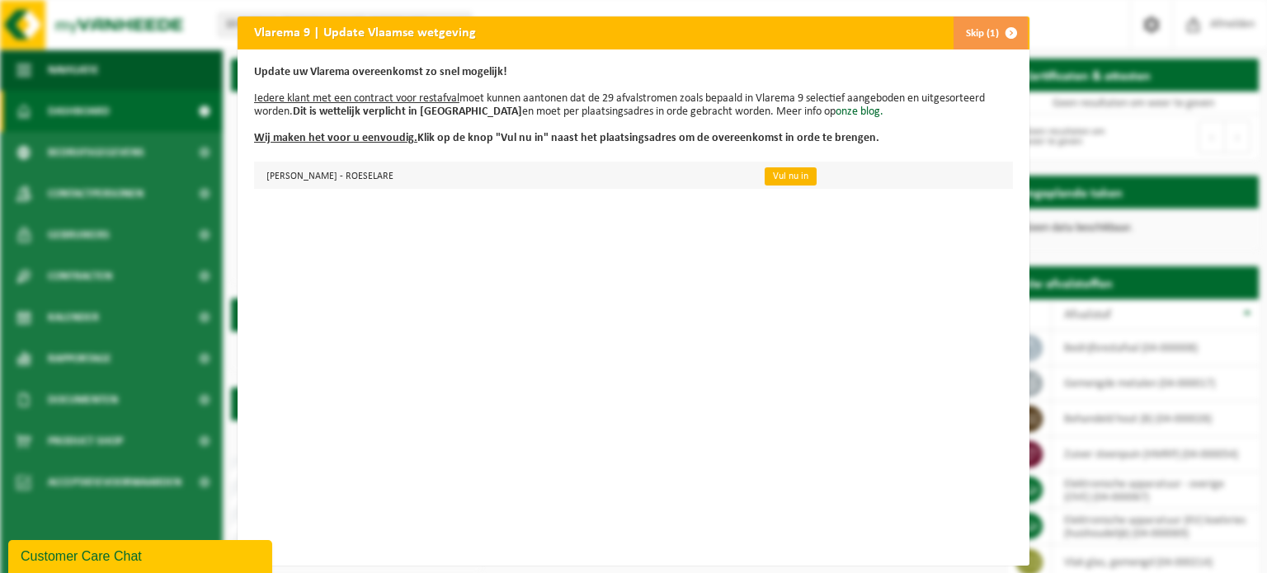
click at [794, 180] on link "Vul nu in" at bounding box center [791, 176] width 52 height 18
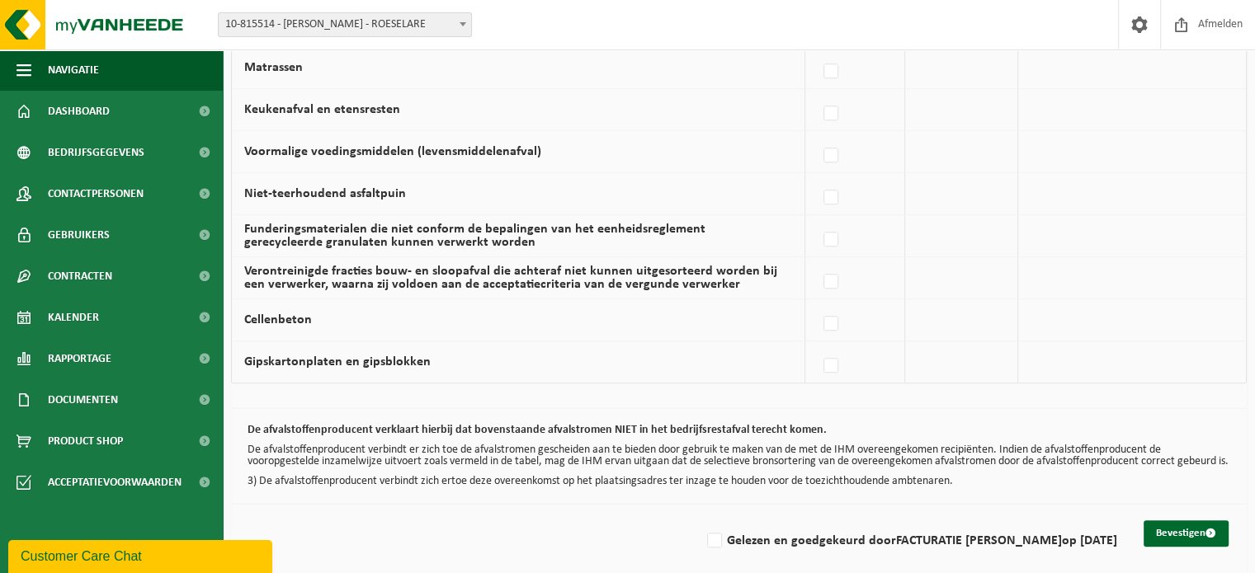
scroll to position [1155, 0]
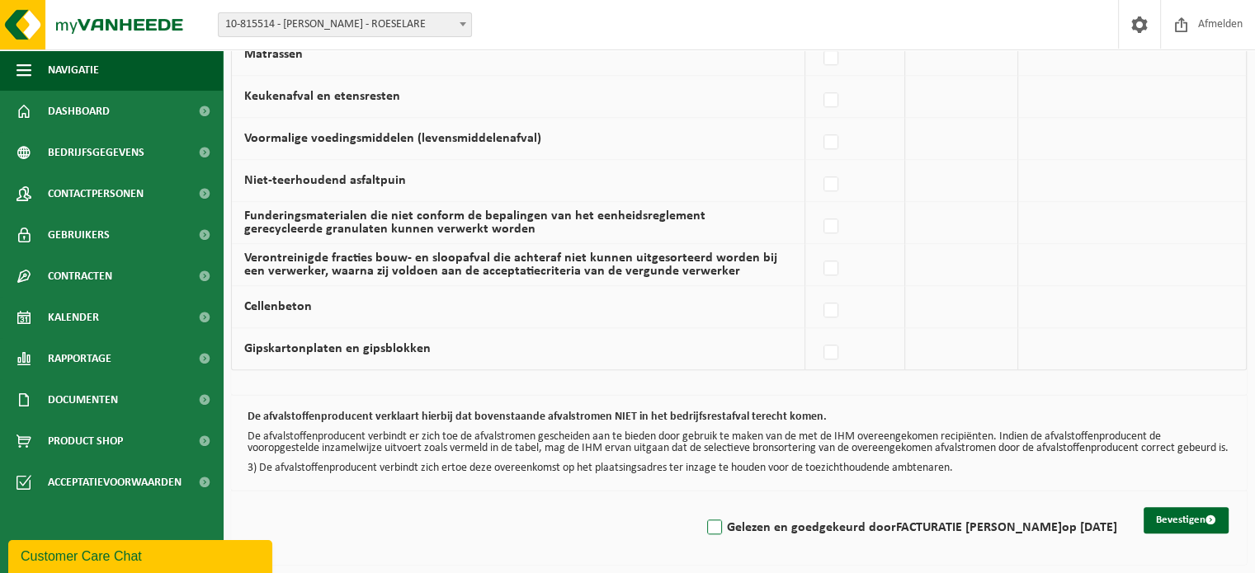
click at [704, 532] on label "Gelezen en goedgekeurd door FACTURATIE DIETER HOUTHOOFD op 19/09/25" at bounding box center [910, 528] width 413 height 25
click at [700, 507] on input "Gelezen en goedgekeurd door FACTURATIE DIETER HOUTHOOFD op 19/09/25" at bounding box center [700, 506] width 1 height 1
checkbox input "true"
click at [1155, 520] on button "Bevestigen" at bounding box center [1185, 520] width 85 height 26
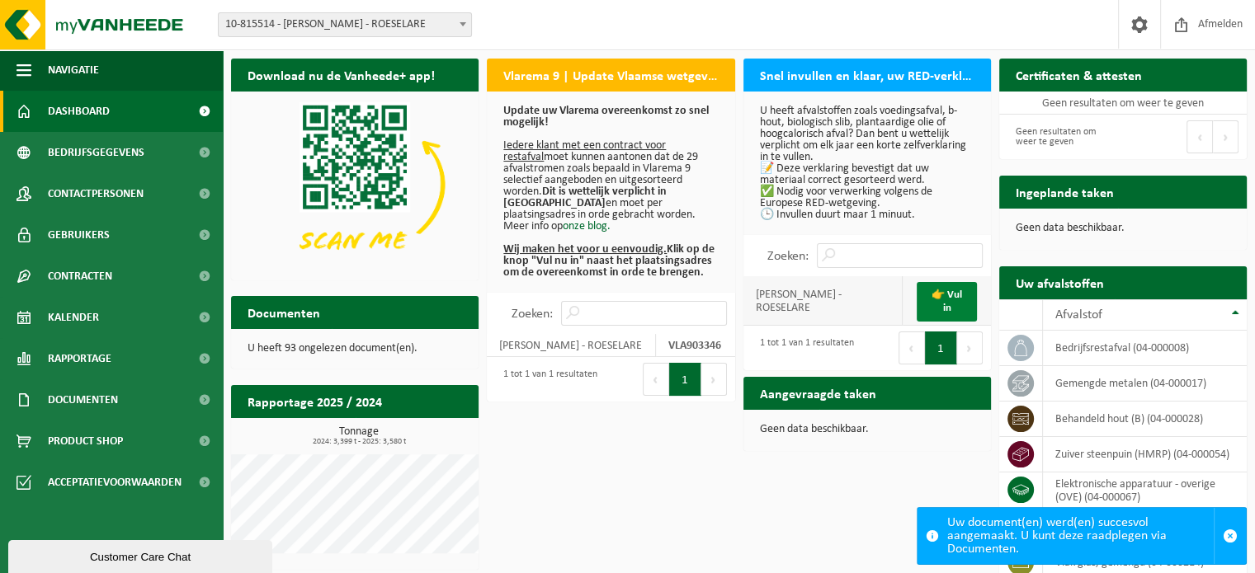
click at [949, 305] on link "👉 Vul in" at bounding box center [945, 302] width 59 height 40
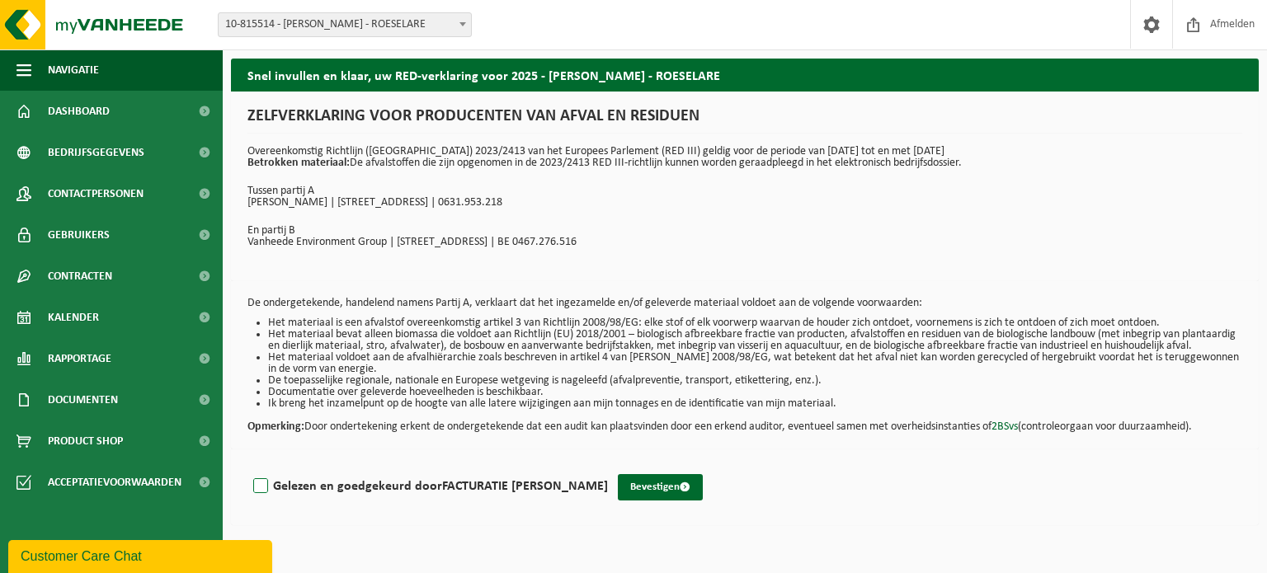
click at [264, 497] on label "Gelezen en goedgekeurd door FACTURATIE DIETER HOUTHOOFD" at bounding box center [429, 486] width 358 height 25
click at [608, 466] on input "Gelezen en goedgekeurd door FACTURATIE DIETER HOUTHOOFD" at bounding box center [608, 465] width 1 height 1
checkbox input "true"
click at [659, 497] on button "Bevestigen" at bounding box center [660, 487] width 85 height 26
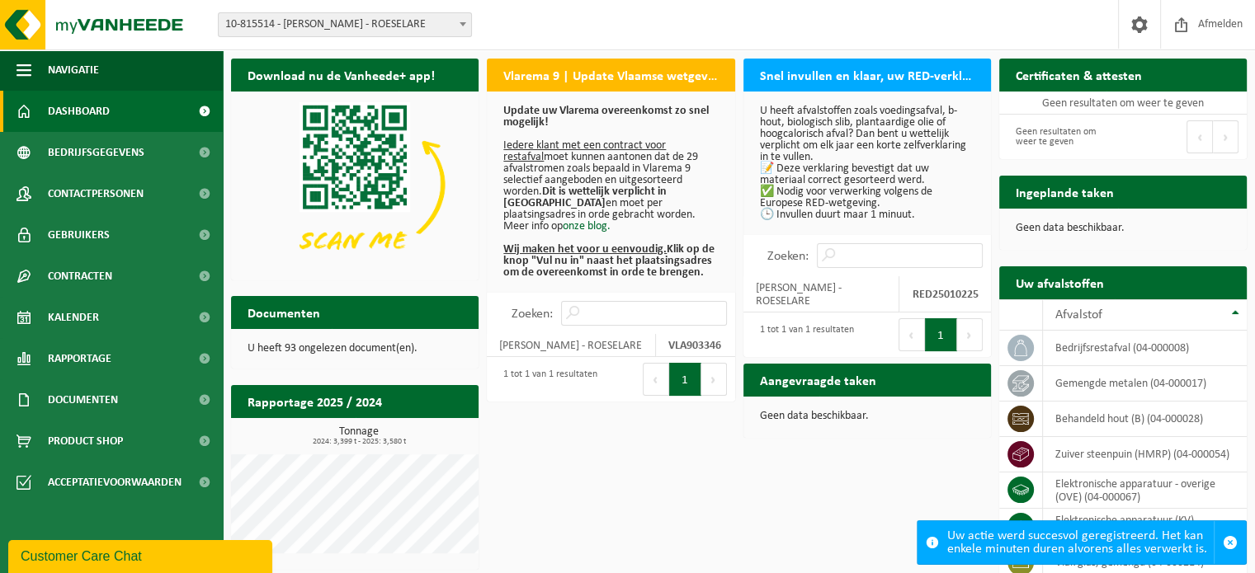
click at [78, 121] on span "Dashboard" at bounding box center [79, 111] width 62 height 41
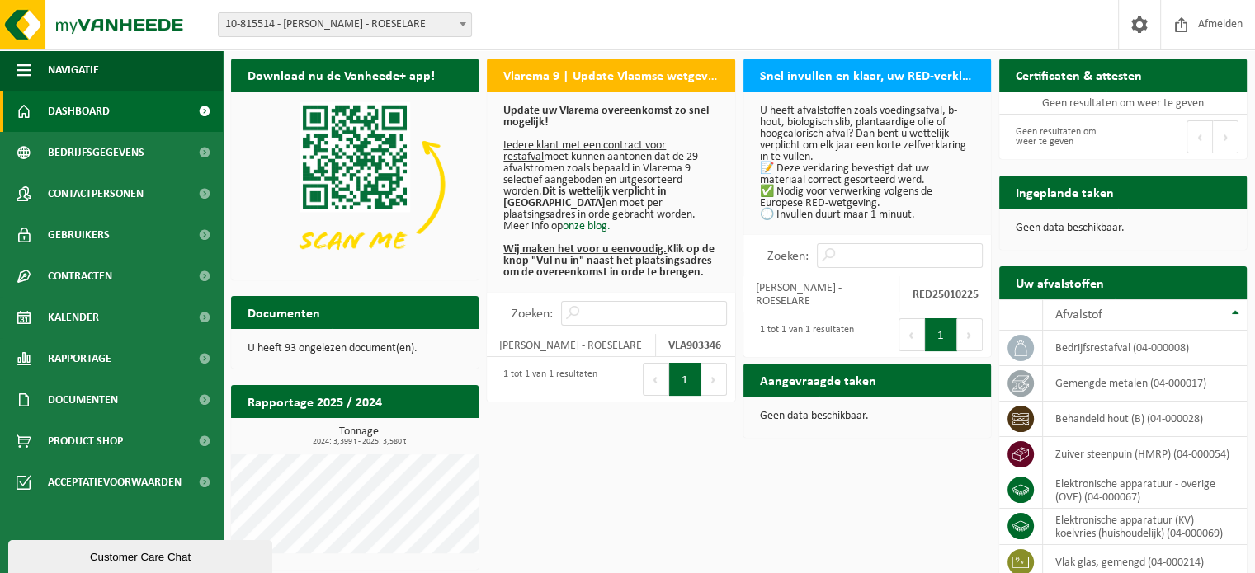
click at [85, 127] on span "Dashboard" at bounding box center [79, 111] width 62 height 41
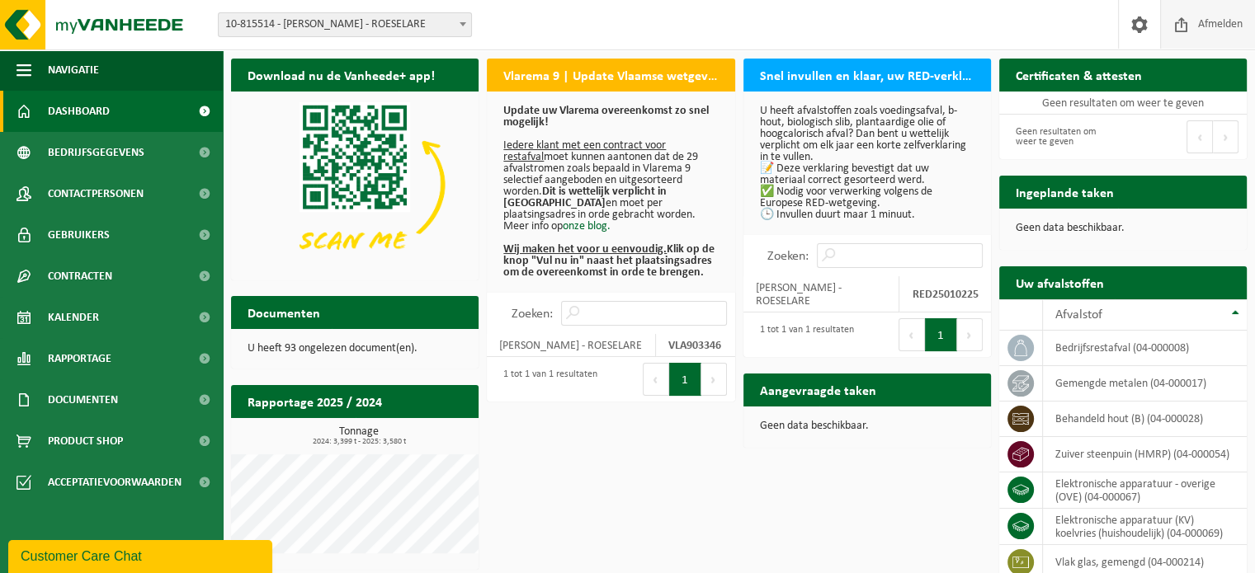
click at [1203, 32] on span "Afmelden" at bounding box center [1220, 24] width 53 height 49
